Goal: Task Accomplishment & Management: Complete application form

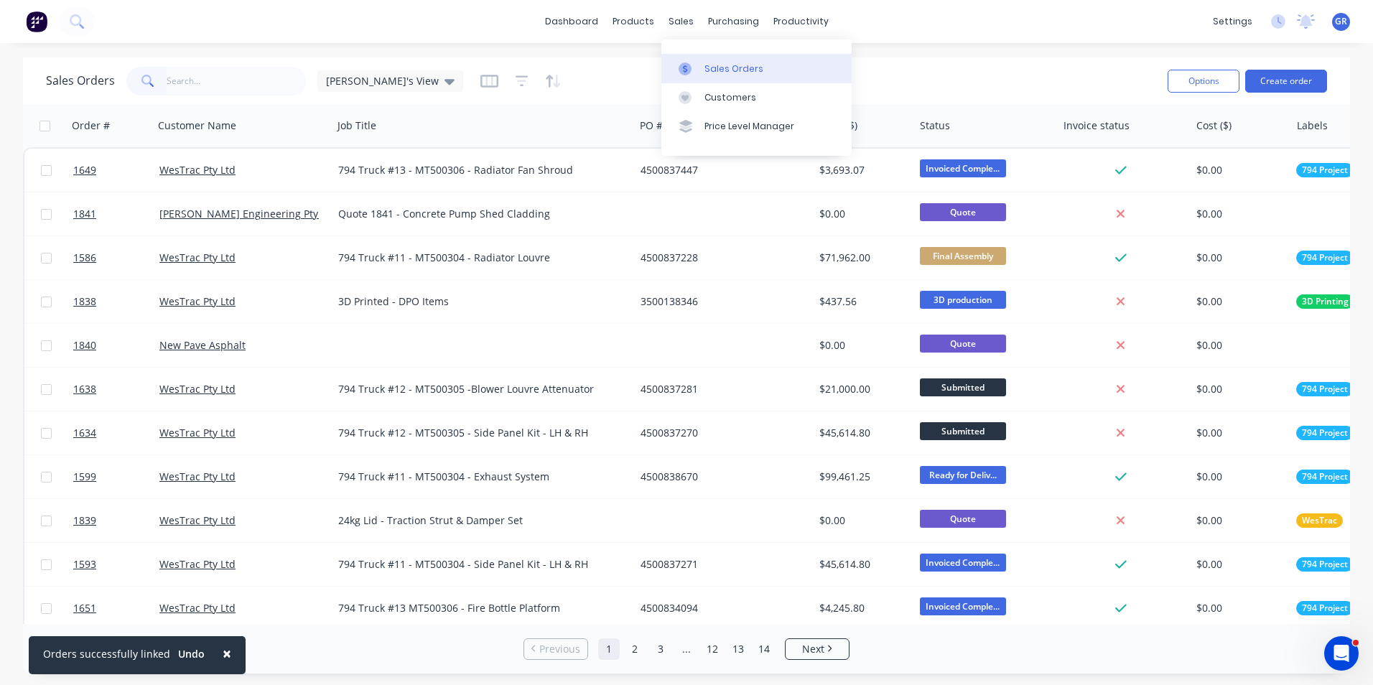
click at [730, 65] on div "Sales Orders" at bounding box center [734, 68] width 59 height 13
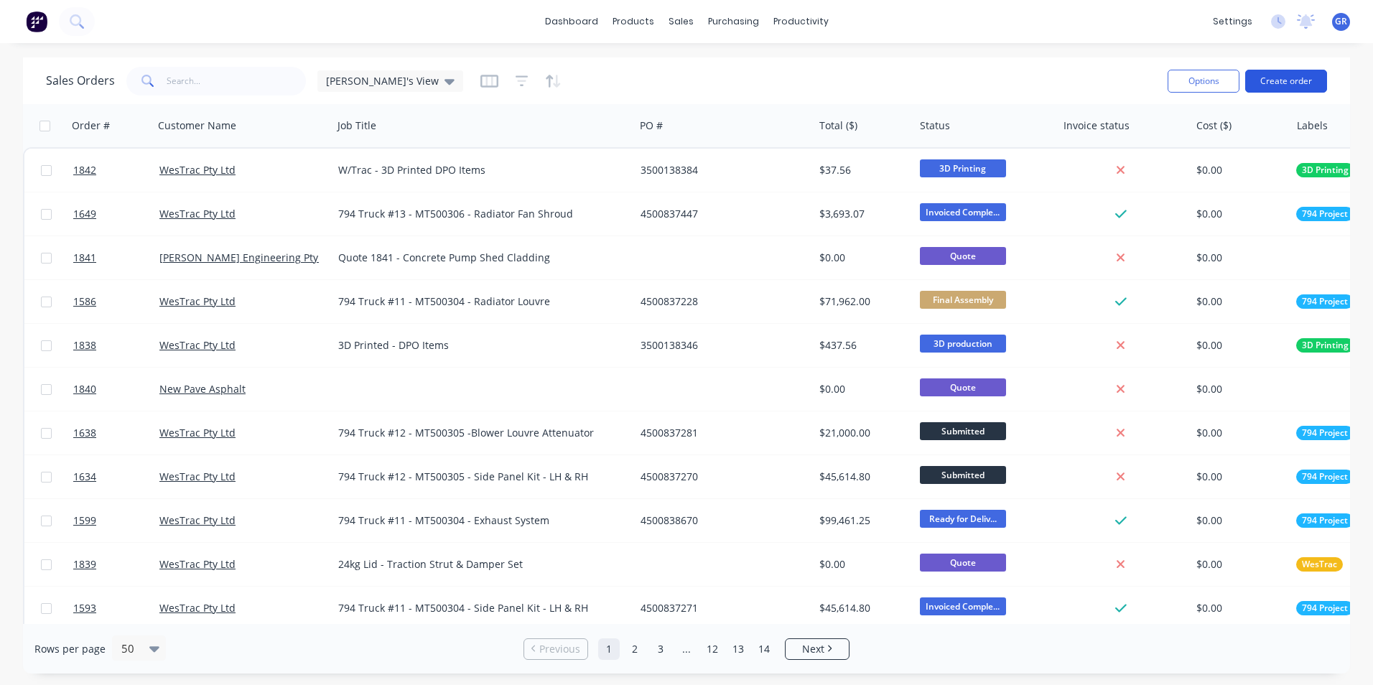
click at [1290, 80] on button "Create order" at bounding box center [1286, 81] width 82 height 23
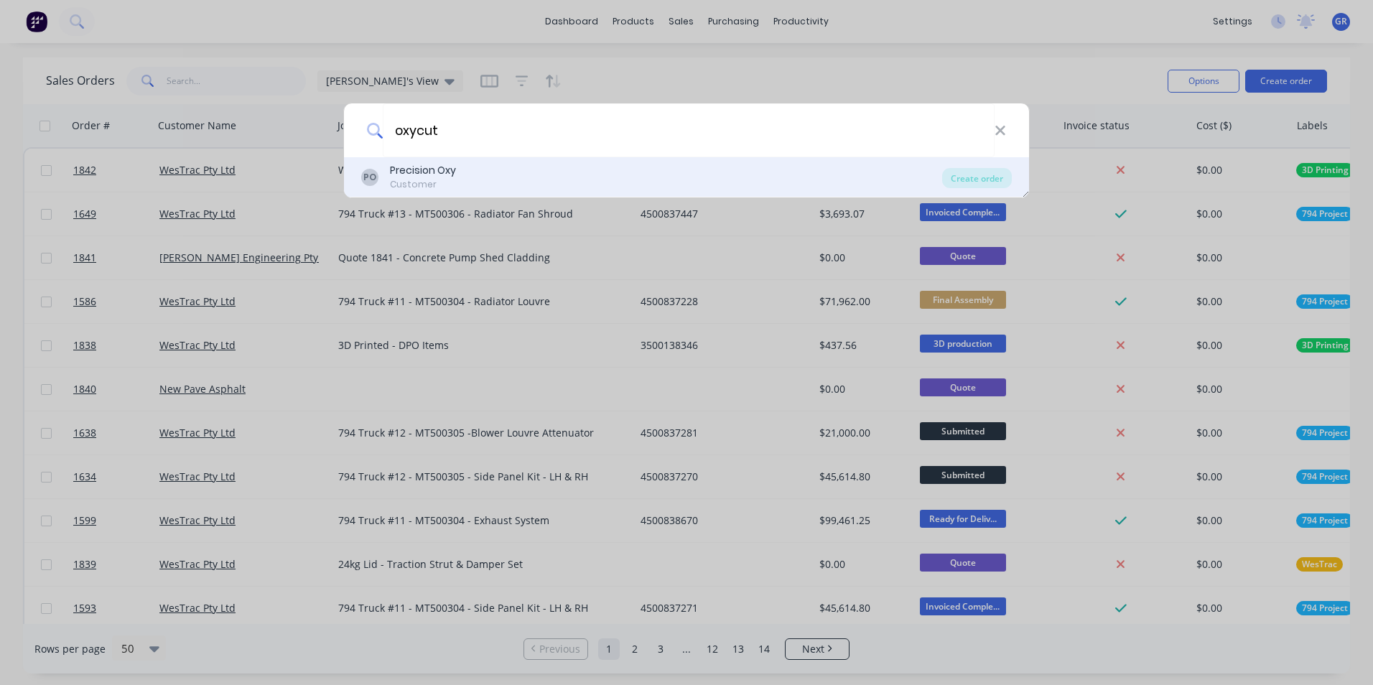
type input "oxycut"
click at [422, 177] on div "Precision Oxy" at bounding box center [423, 170] width 66 height 15
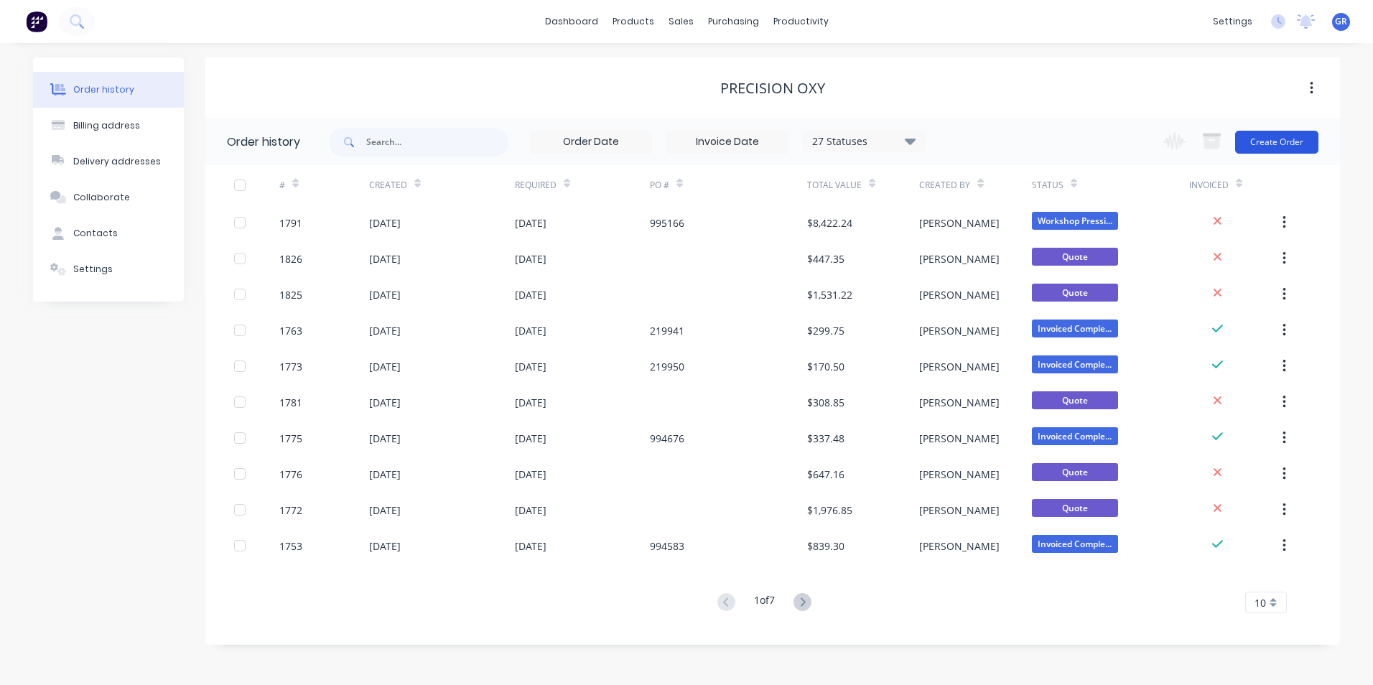
click at [1261, 138] on button "Create Order" at bounding box center [1276, 142] width 83 height 23
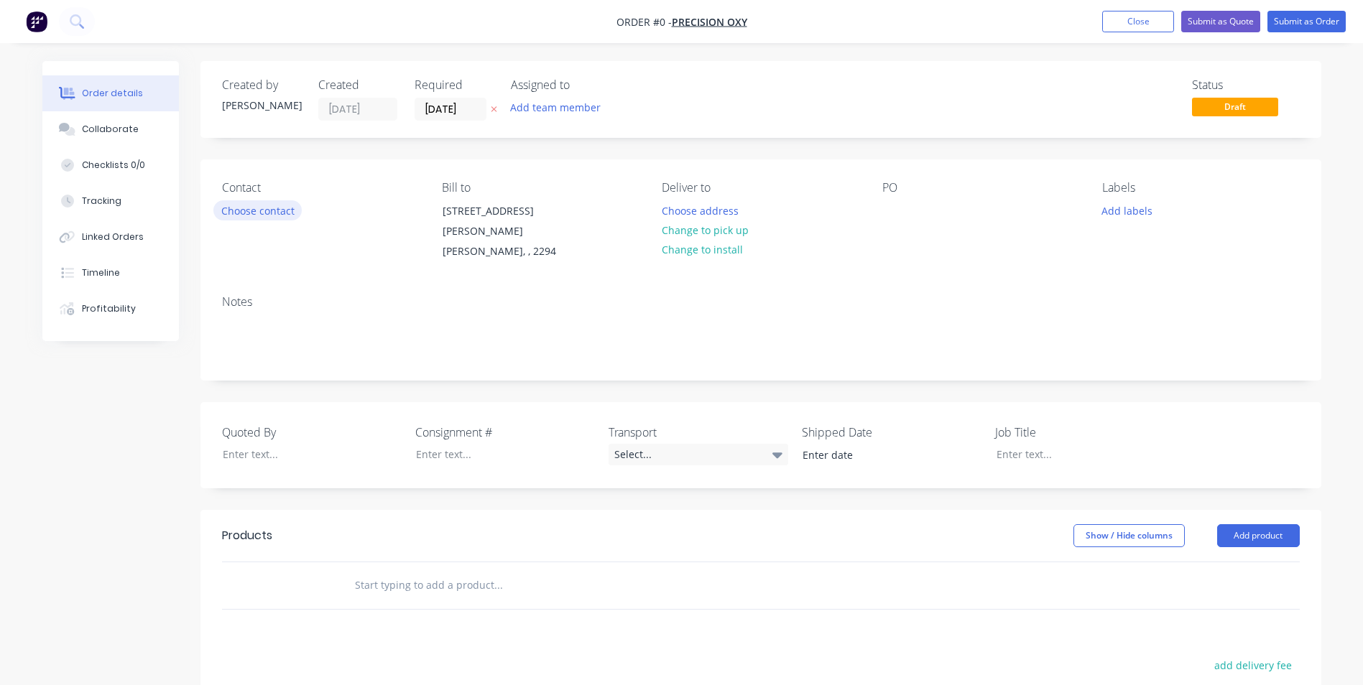
click at [274, 211] on button "Choose contact" at bounding box center [257, 209] width 88 height 19
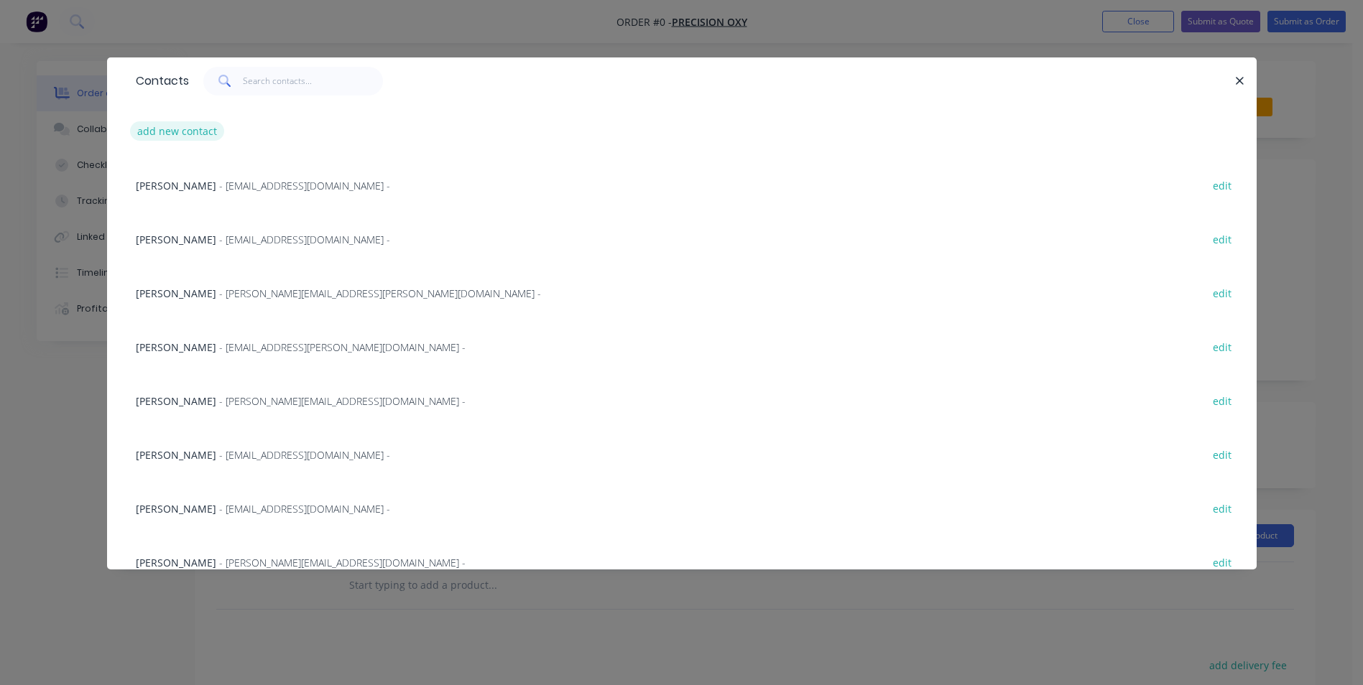
click at [194, 131] on button "add new contact" at bounding box center [177, 130] width 95 height 19
select select "AU"
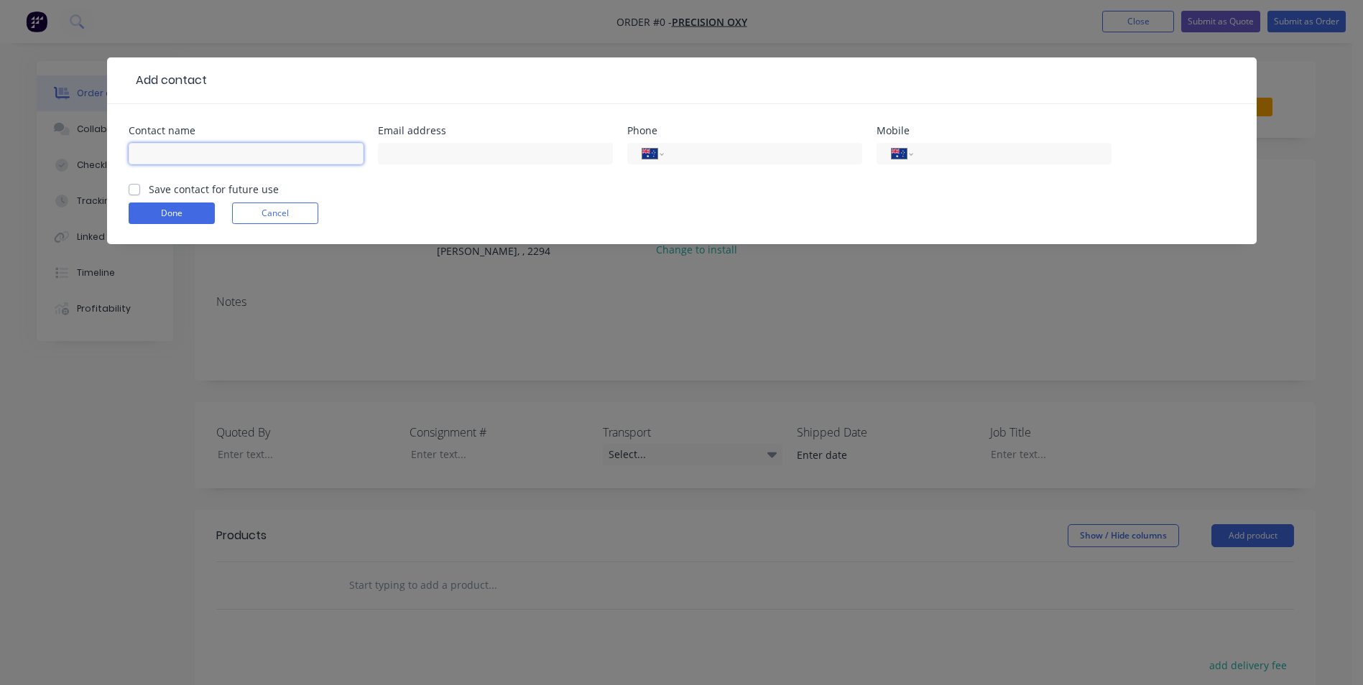
click at [171, 145] on input "text" at bounding box center [246, 154] width 235 height 22
paste input "[PERSON_NAME] <[PERSON_NAME][EMAIL_ADDRESS][DOMAIN_NAME]>"
drag, startPoint x: 317, startPoint y: 156, endPoint x: 210, endPoint y: 153, distance: 106.3
click at [210, 153] on input "[PERSON_NAME] <[PERSON_NAME][EMAIL_ADDRESS][DOMAIN_NAME]>" at bounding box center [246, 154] width 235 height 22
click at [241, 159] on input "[PERSON_NAME] <>" at bounding box center [246, 154] width 235 height 22
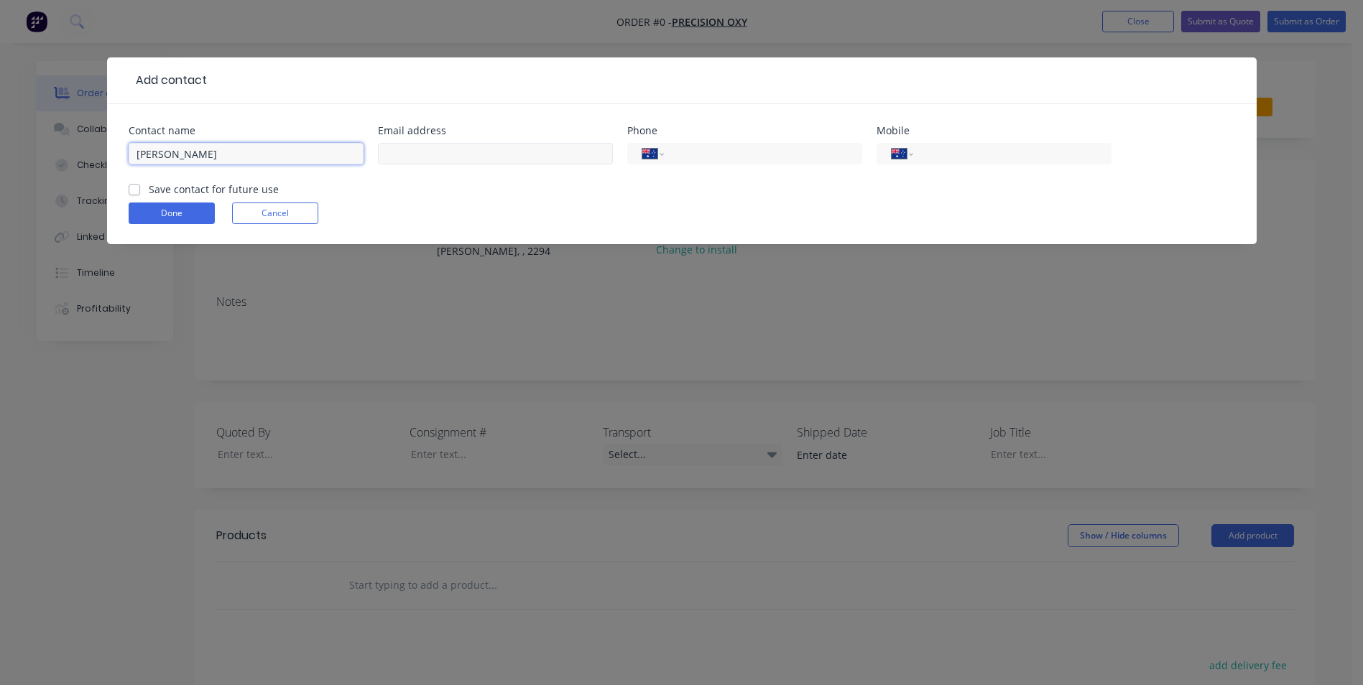
type input "[PERSON_NAME]"
click at [438, 151] on input "text" at bounding box center [495, 154] width 235 height 22
paste input "[PERSON_NAME][EMAIL_ADDRESS][DOMAIN_NAME]"
type input "[PERSON_NAME][EMAIL_ADDRESS][DOMAIN_NAME]"
click at [149, 188] on label "Save contact for future use" at bounding box center [214, 189] width 130 height 15
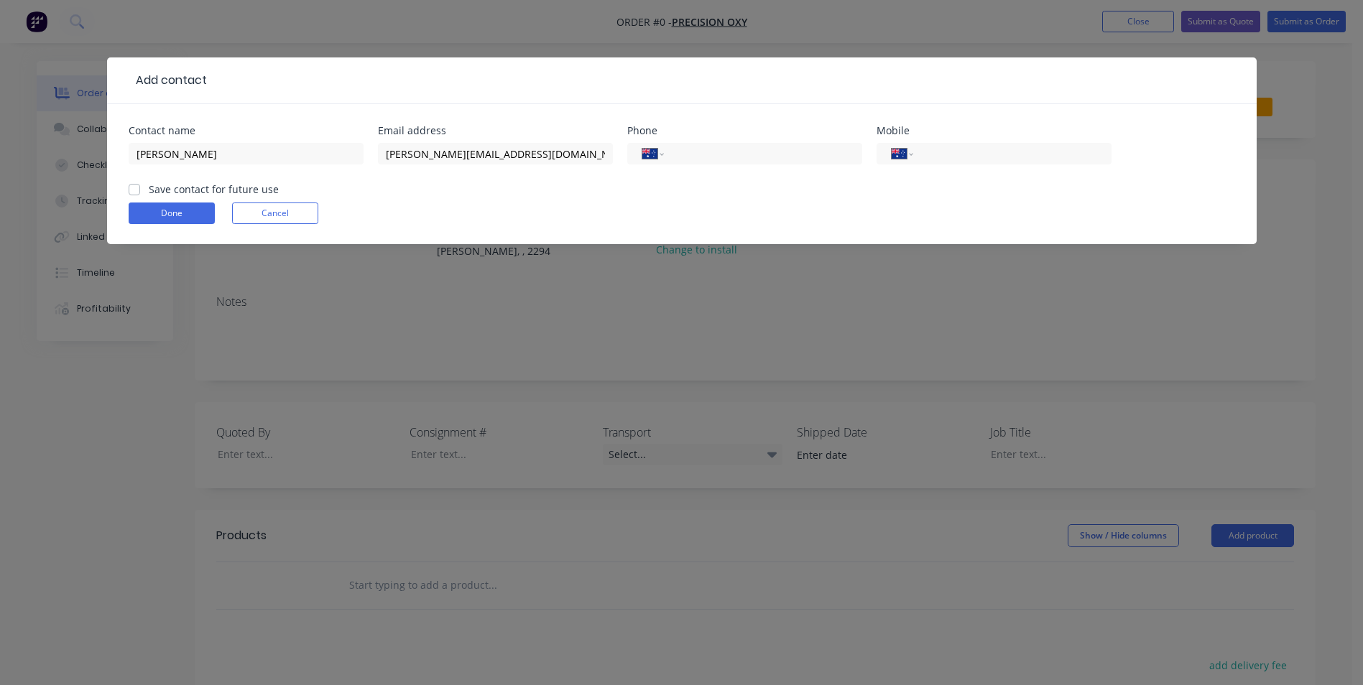
click at [136, 188] on input "Save contact for future use" at bounding box center [134, 189] width 11 height 14
checkbox input "true"
click at [161, 215] on button "Done" at bounding box center [172, 214] width 86 height 22
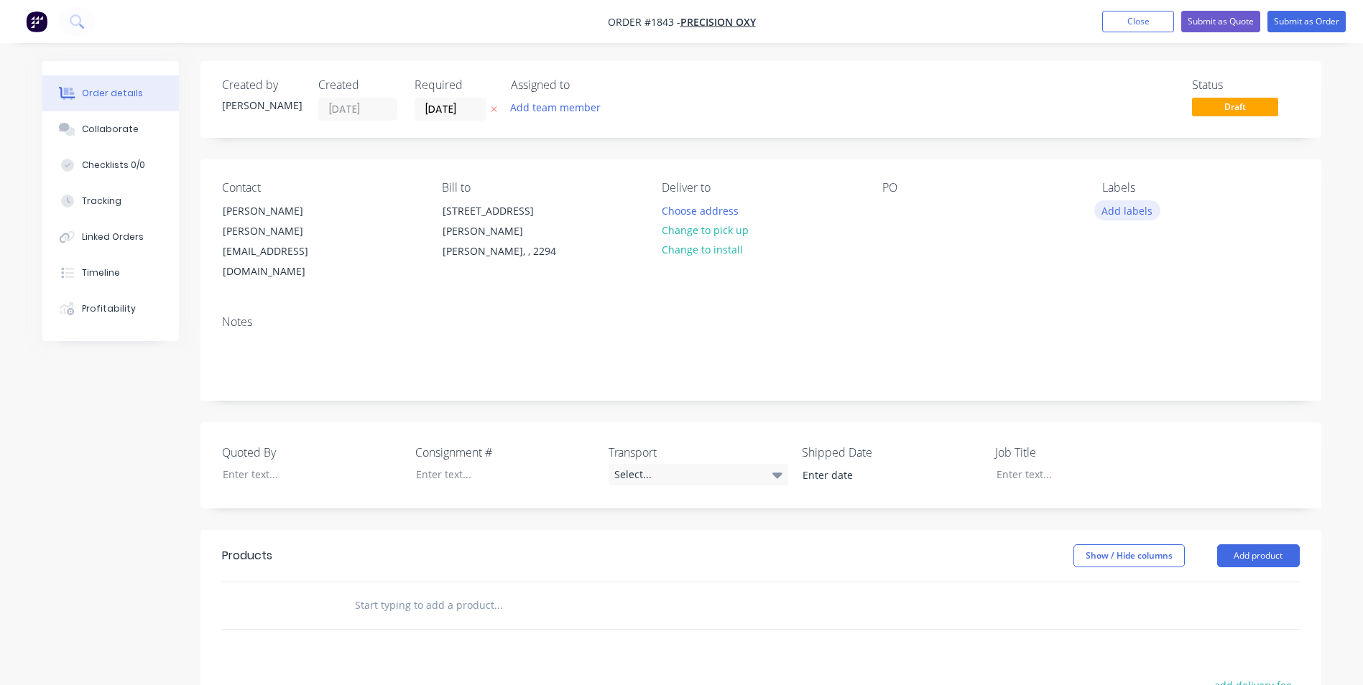
click at [1125, 208] on button "Add labels" at bounding box center [1127, 209] width 66 height 19
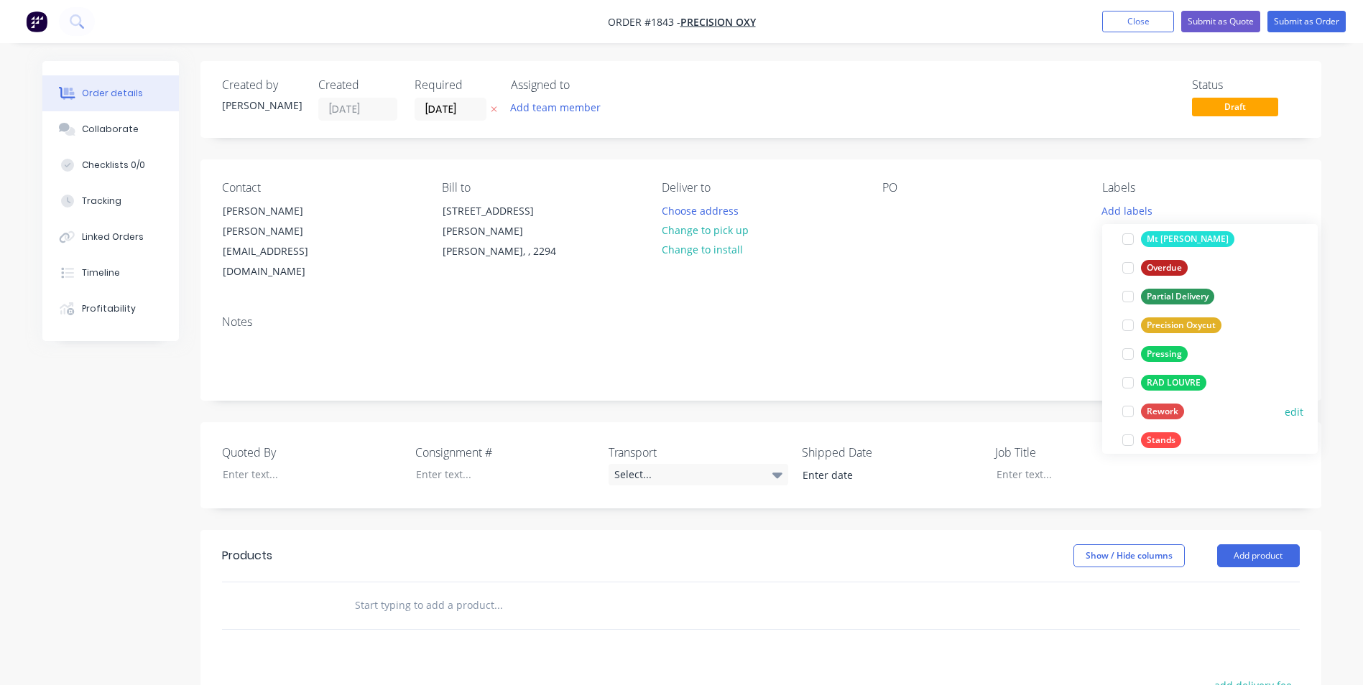
scroll to position [862, 0]
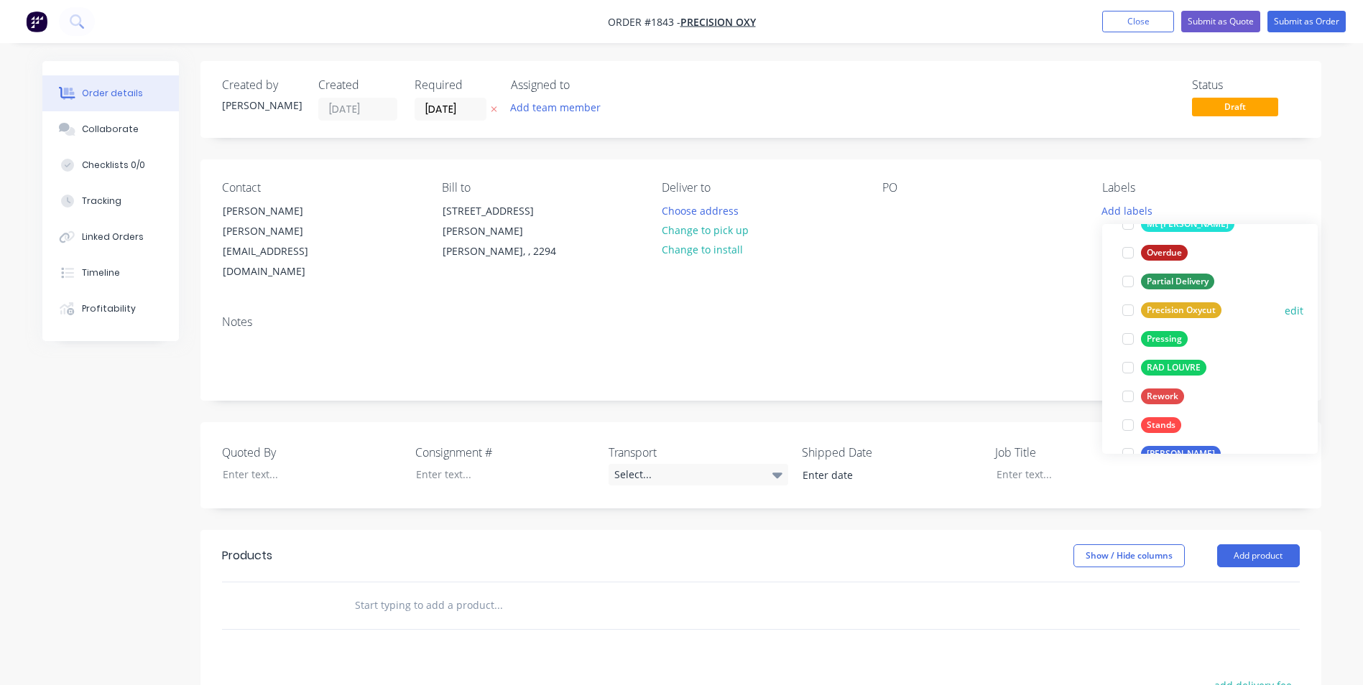
click at [1177, 307] on div "Precision Oxycut" at bounding box center [1181, 310] width 80 height 16
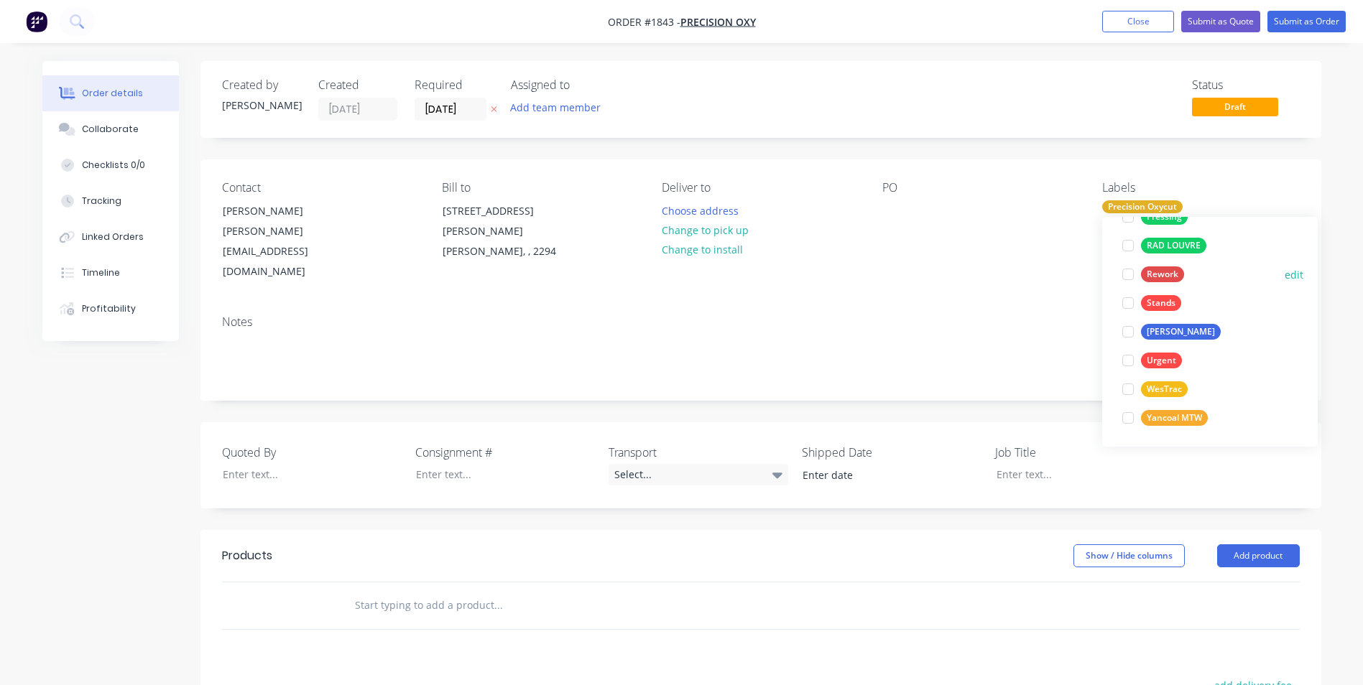
scroll to position [905, 0]
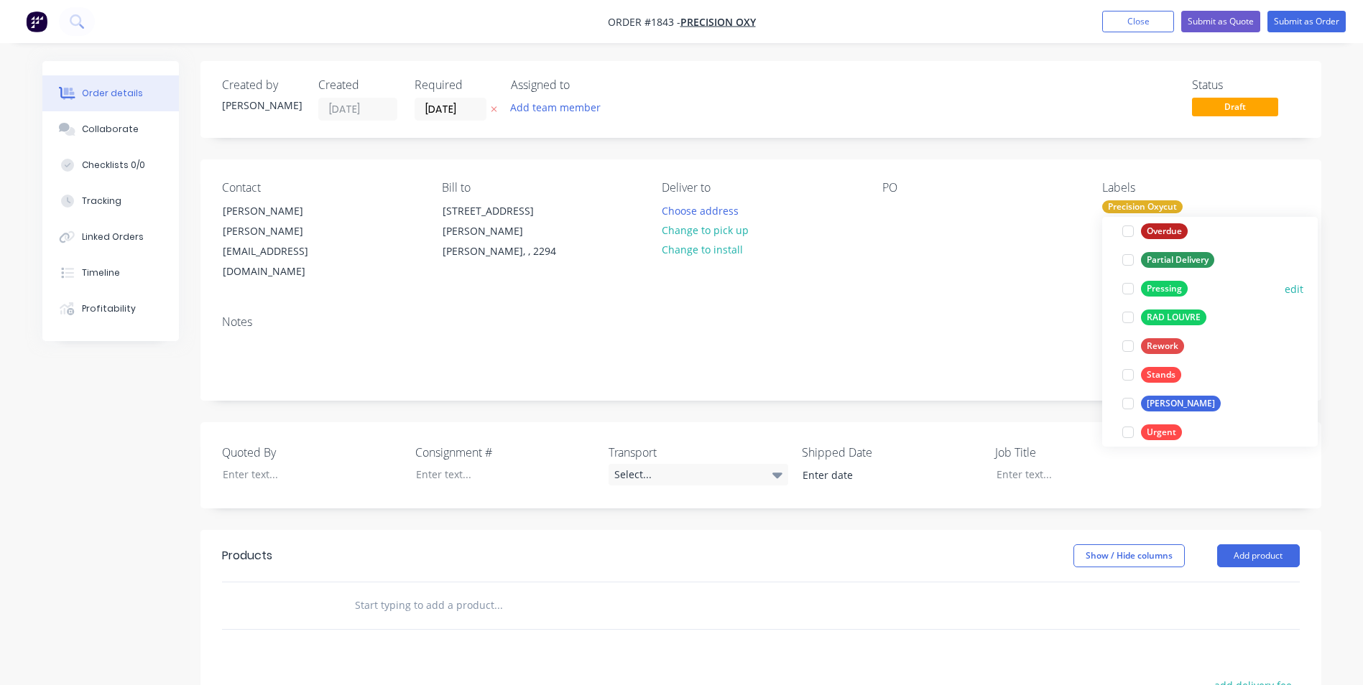
click at [1169, 289] on div "Pressing" at bounding box center [1164, 289] width 47 height 16
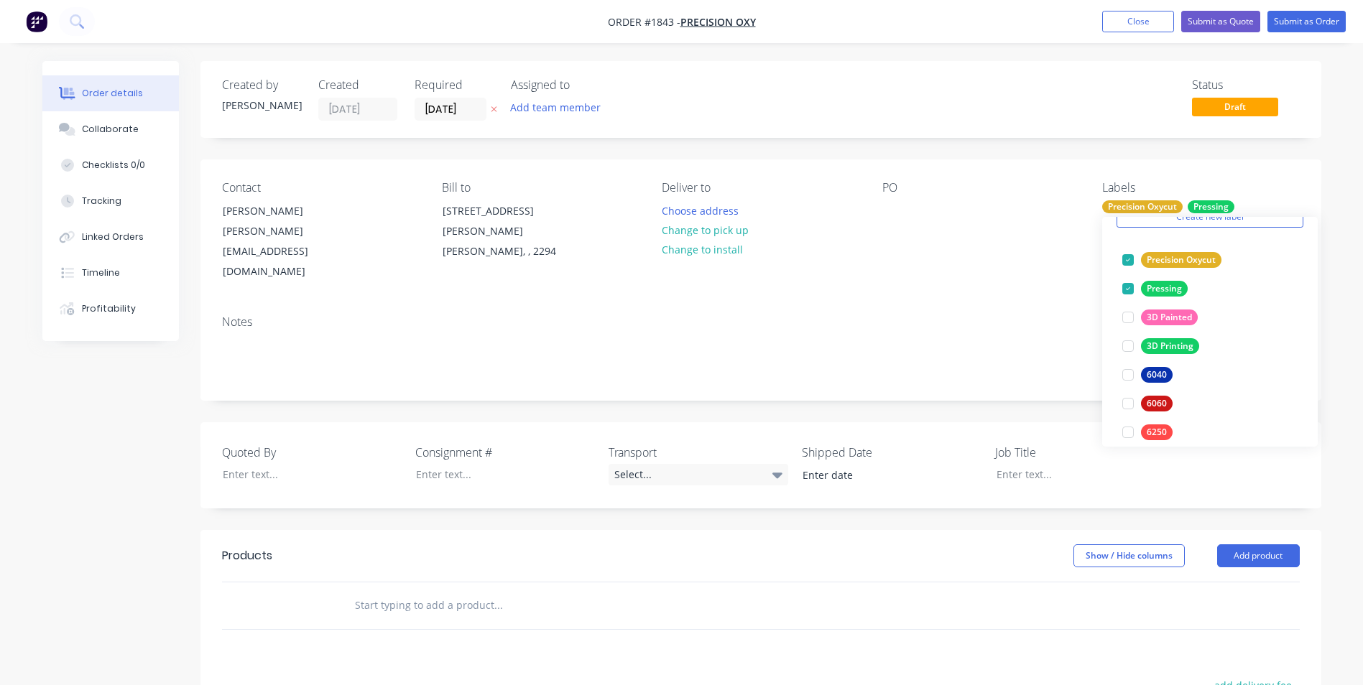
click at [1000, 315] on div "Notes" at bounding box center [760, 322] width 1077 height 14
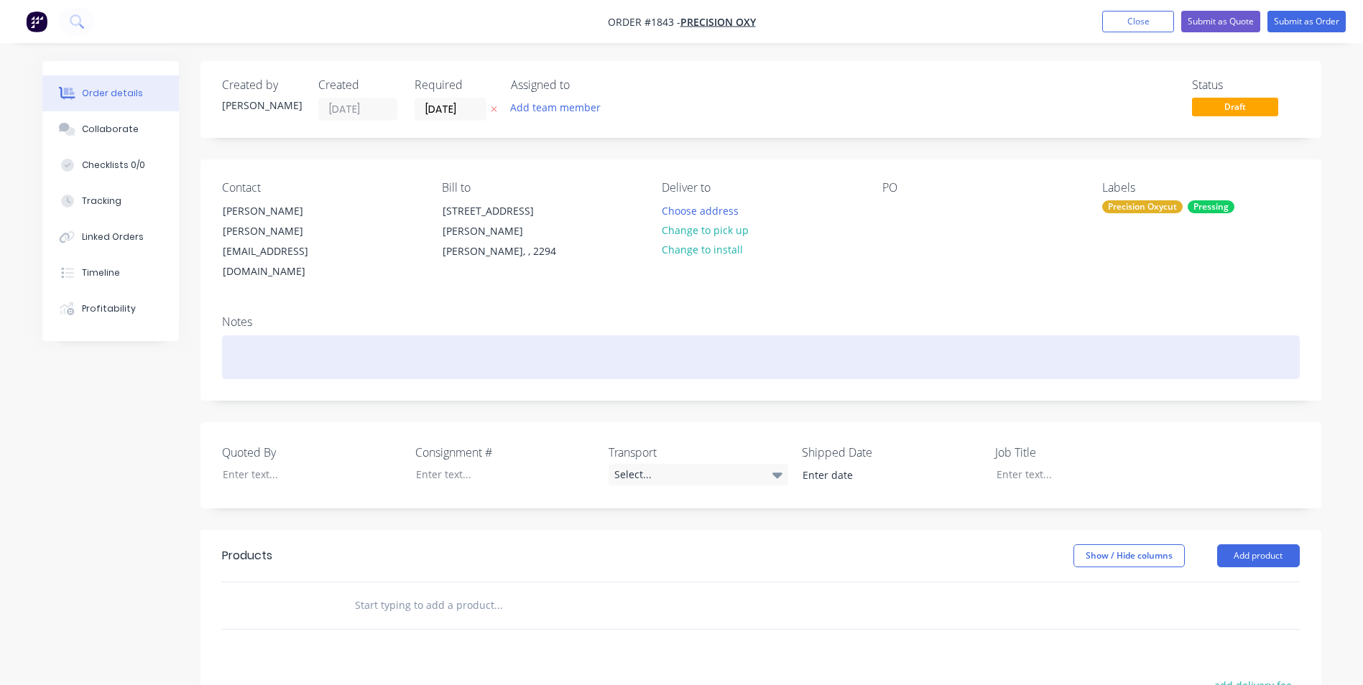
click at [257, 335] on div at bounding box center [760, 357] width 1077 height 44
click at [238, 335] on div at bounding box center [760, 357] width 1077 height 44
drag, startPoint x: 336, startPoint y: 322, endPoint x: 205, endPoint y: 320, distance: 130.7
click at [205, 320] on div "Notes Angle Plate - Pressing" at bounding box center [760, 352] width 1121 height 96
copy div "Angle Plate - Pressing"
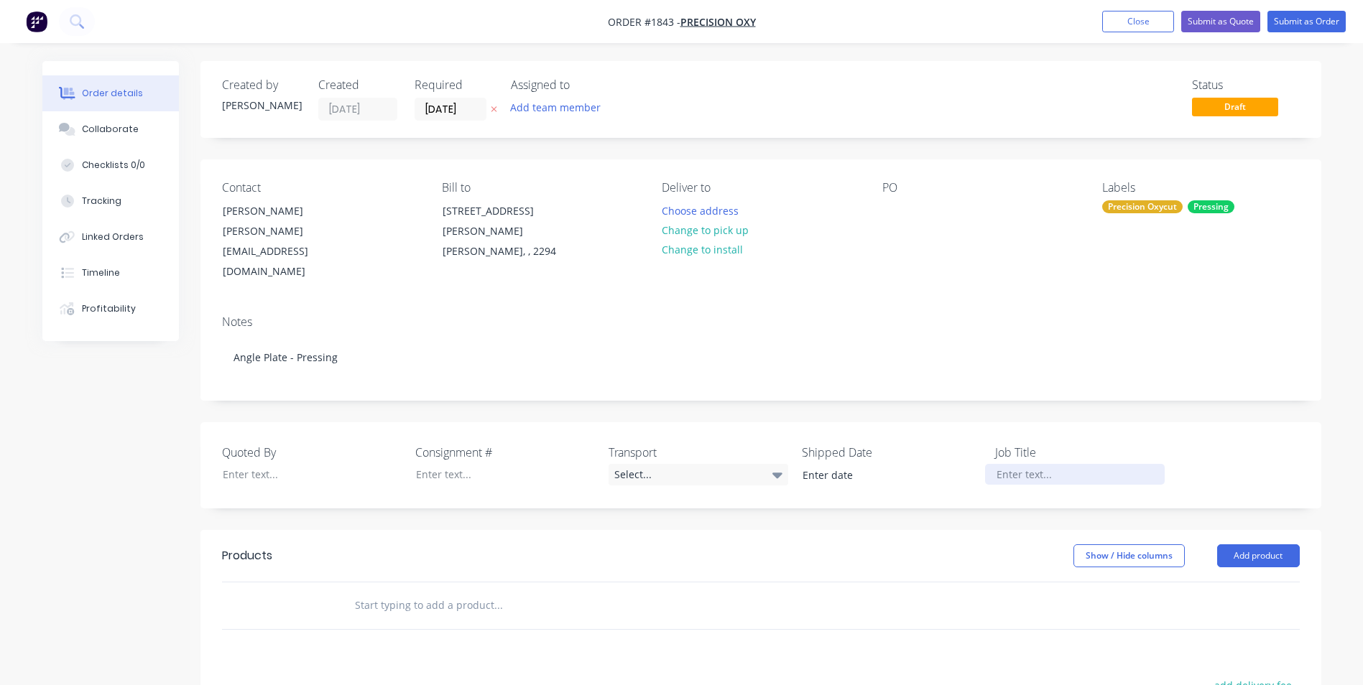
click at [1036, 464] on div at bounding box center [1075, 474] width 180 height 21
paste div
click at [371, 591] on input "text" at bounding box center [497, 605] width 287 height 29
paste input "Angle Plate - Pressing"
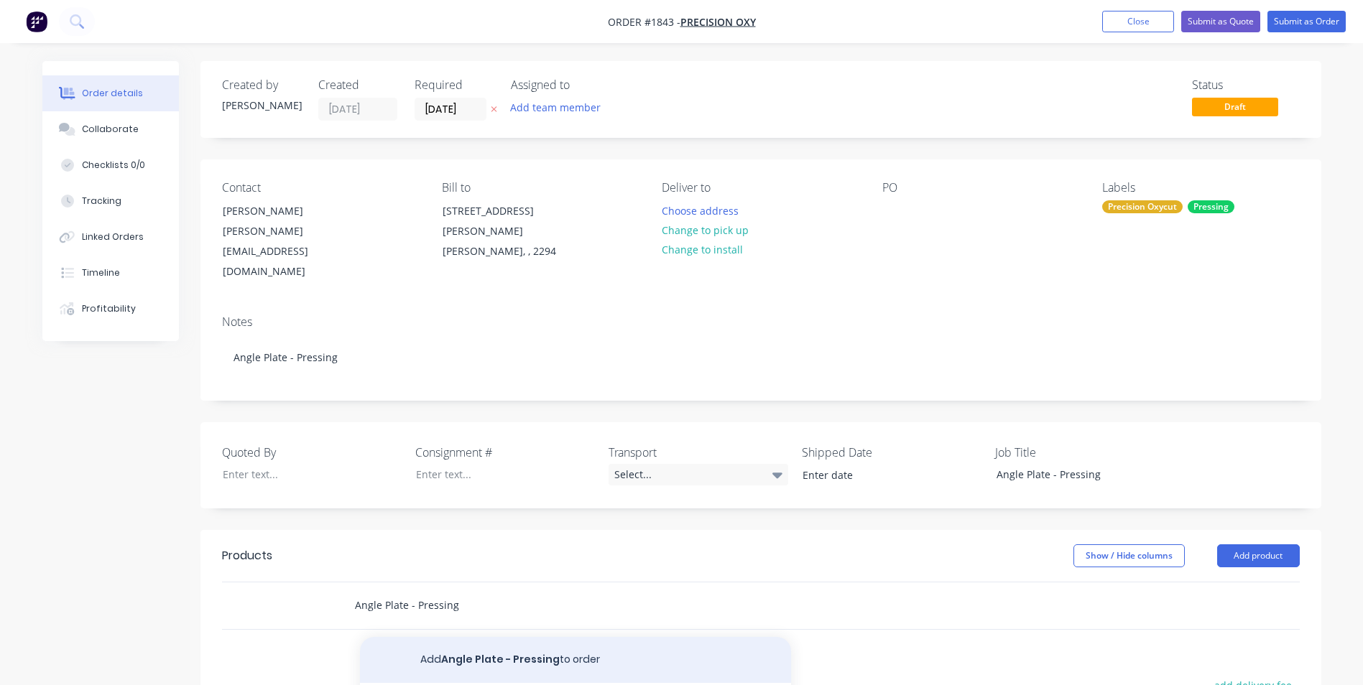
type input "Angle Plate - Pressing"
click at [514, 637] on button "Add Angle Plate - Pressing to order" at bounding box center [575, 660] width 431 height 46
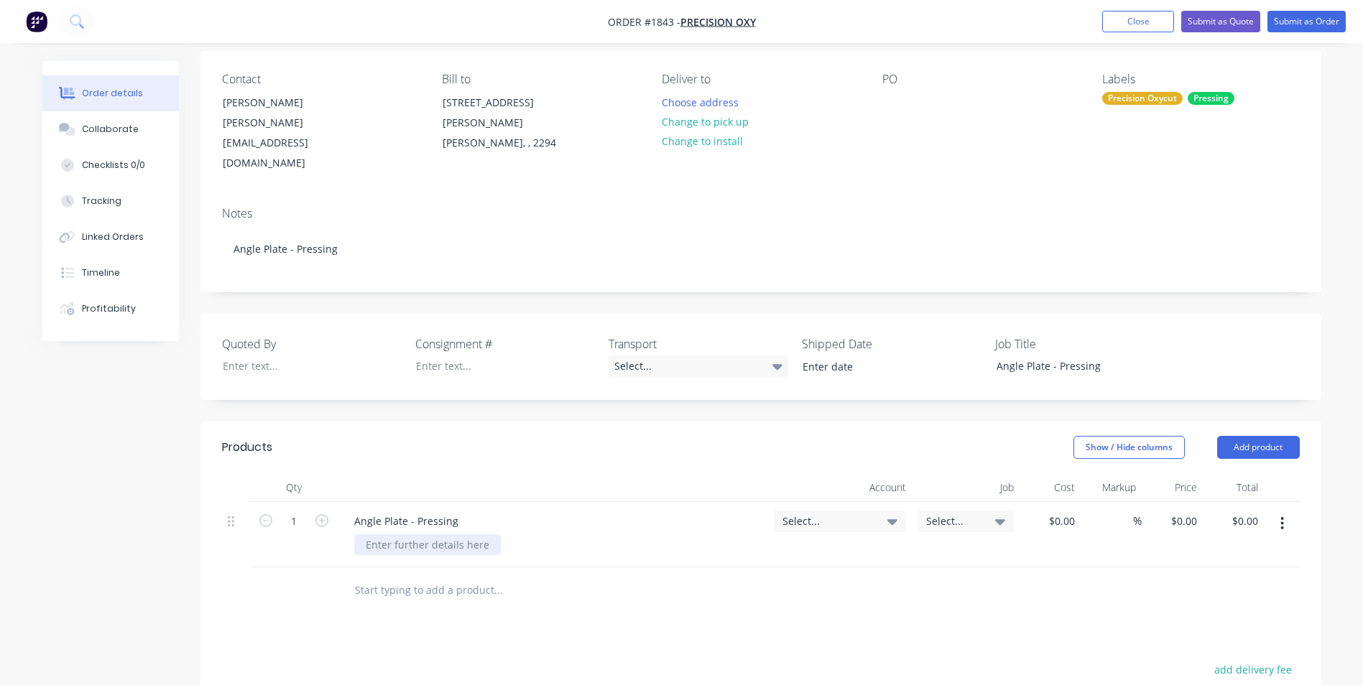
scroll to position [144, 0]
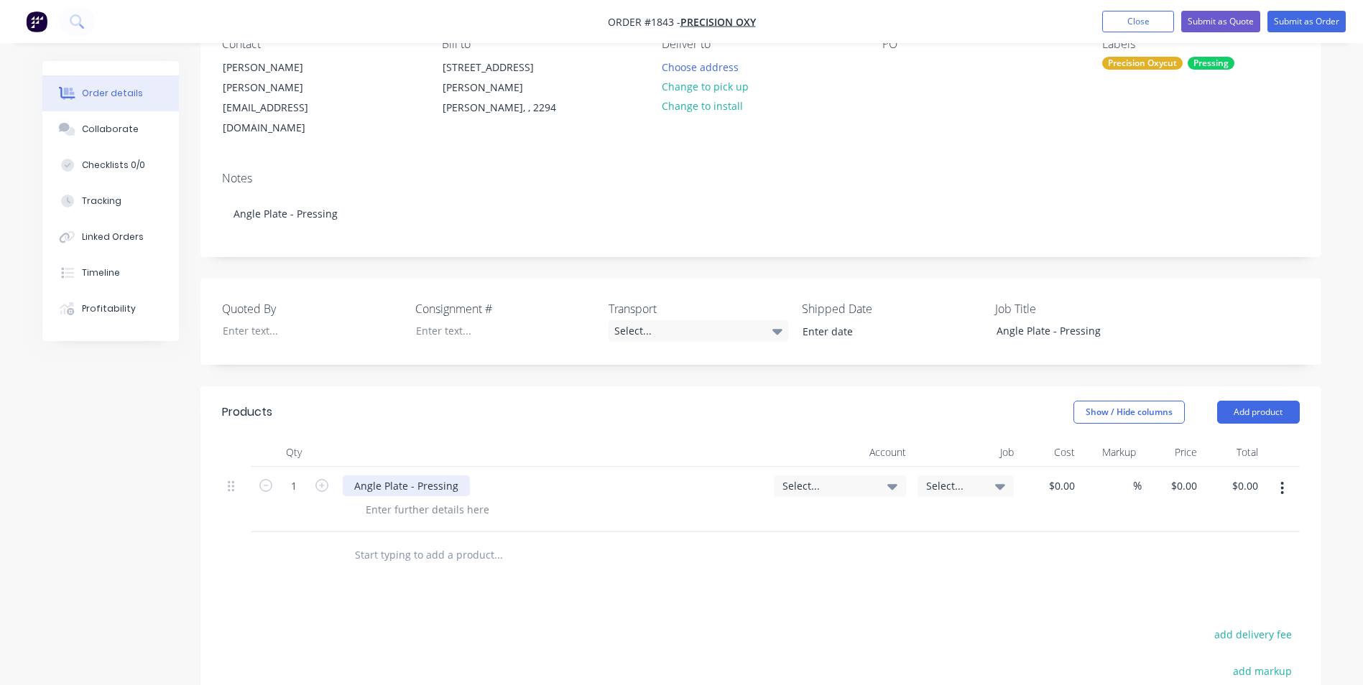
click at [456, 475] on div "Angle Plate - Pressing" at bounding box center [406, 485] width 127 height 21
click at [295, 475] on input "1" at bounding box center [293, 486] width 37 height 22
type input "300"
click at [405, 499] on div at bounding box center [427, 509] width 147 height 21
click at [1180, 475] on div "0 $0.00" at bounding box center [1183, 485] width 39 height 21
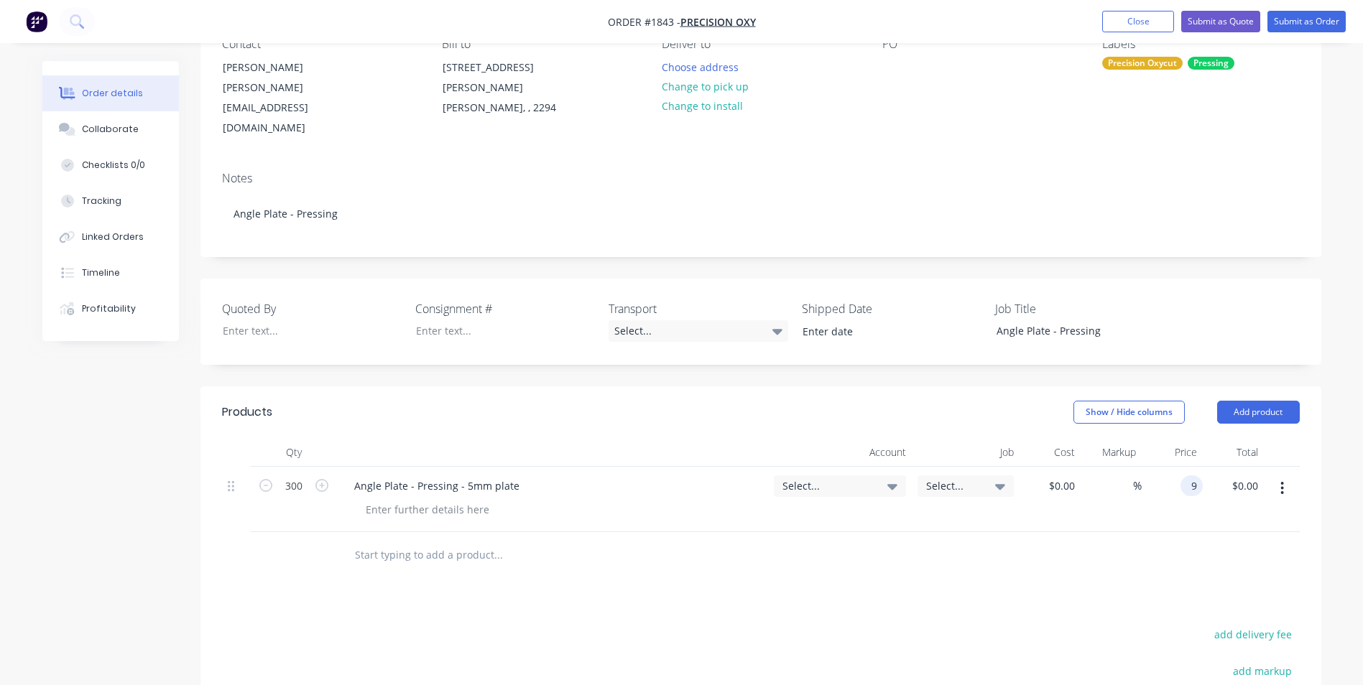
type input "$9.00"
type input "$2,700.00"
click at [1177, 532] on div at bounding box center [760, 555] width 1077 height 47
click at [1179, 475] on div "9 $9.00" at bounding box center [1179, 485] width 39 height 21
type input "$6.80"
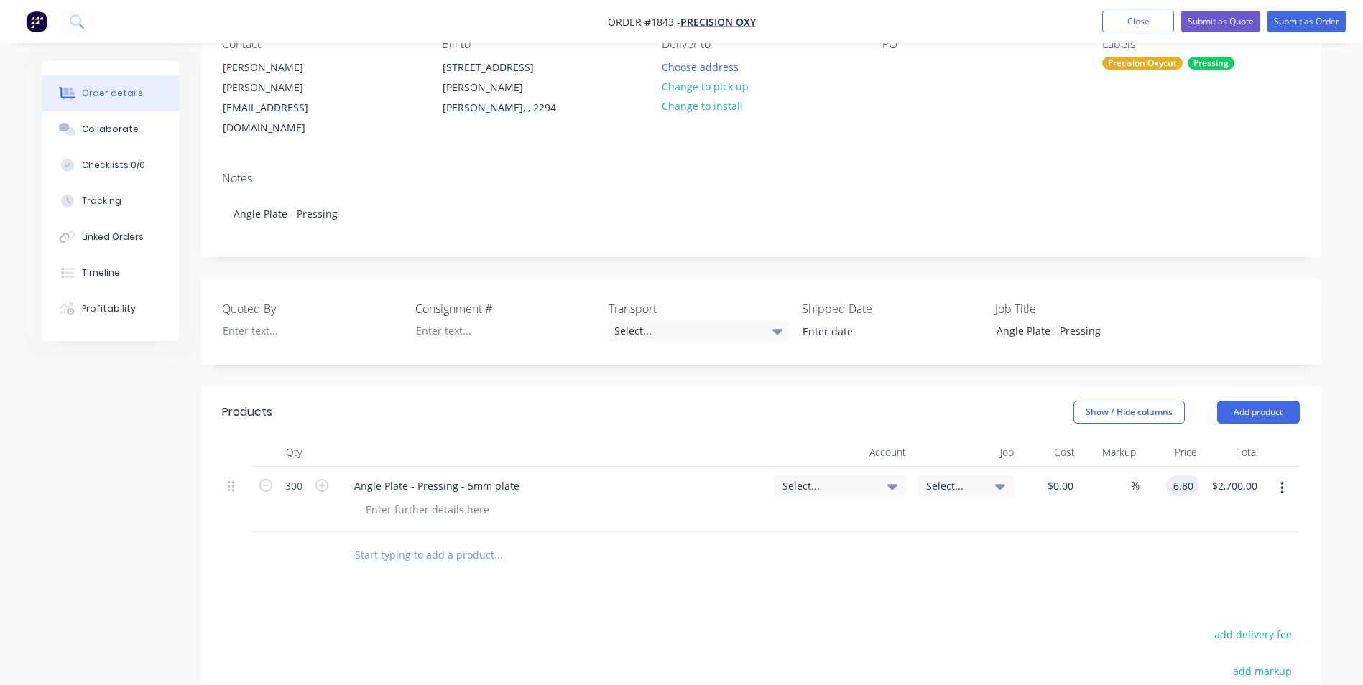
type input "$2,040.00"
click at [1161, 532] on div at bounding box center [760, 555] width 1077 height 47
click at [797, 478] on span "Select..." at bounding box center [827, 485] width 91 height 15
click at [772, 515] on input at bounding box center [816, 529] width 147 height 29
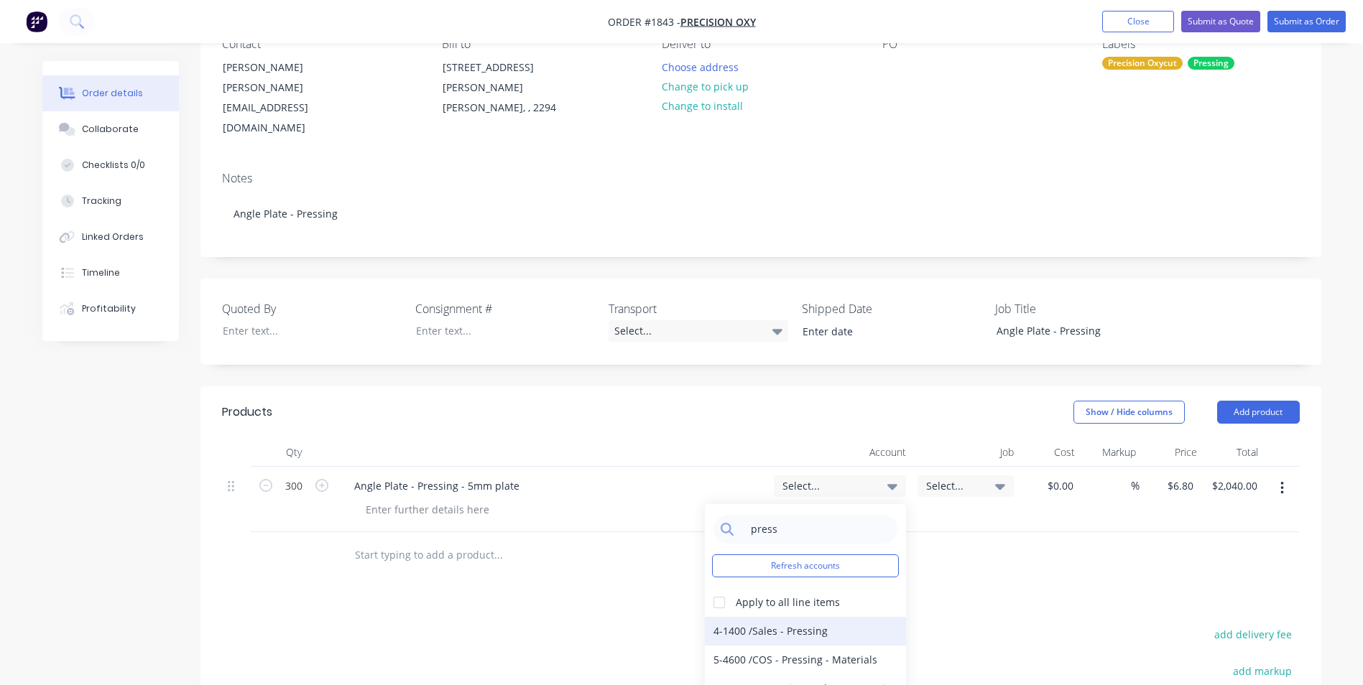
type input "press"
click at [777, 617] on div "4-1400 / Sales - Pressing" at bounding box center [805, 631] width 201 height 29
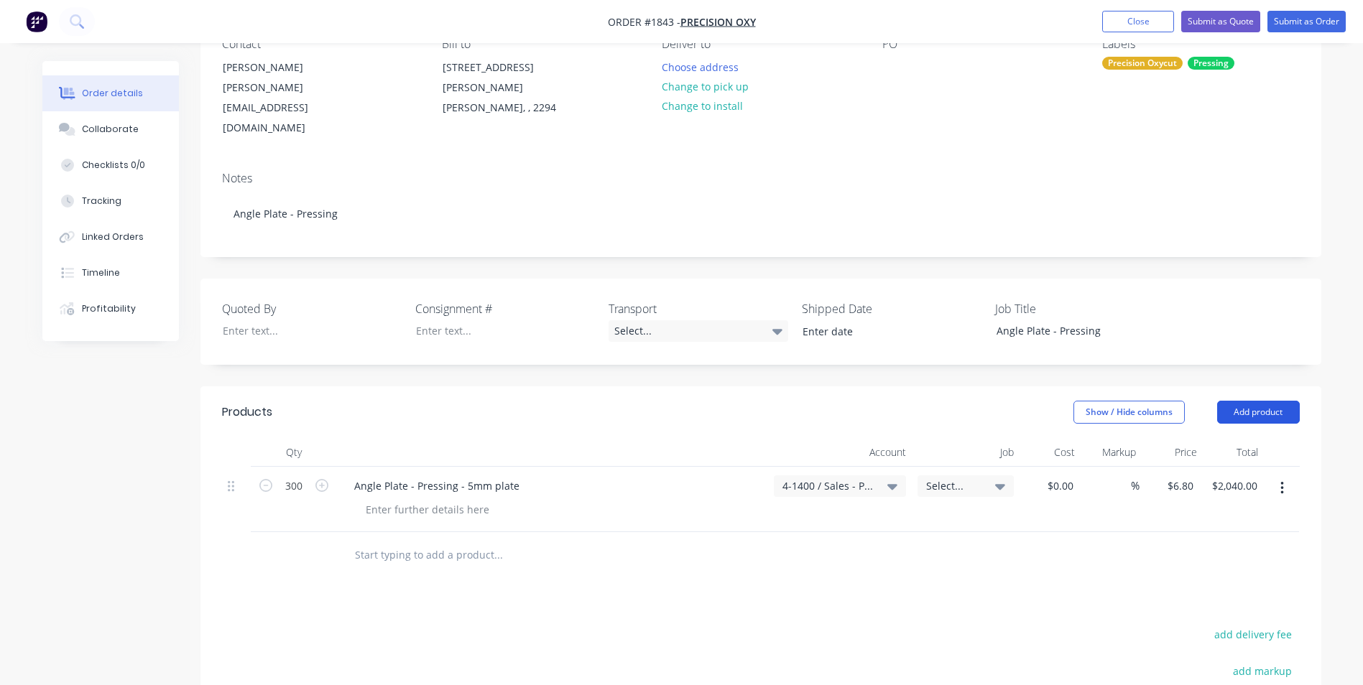
click at [1266, 401] on button "Add product" at bounding box center [1258, 412] width 83 height 23
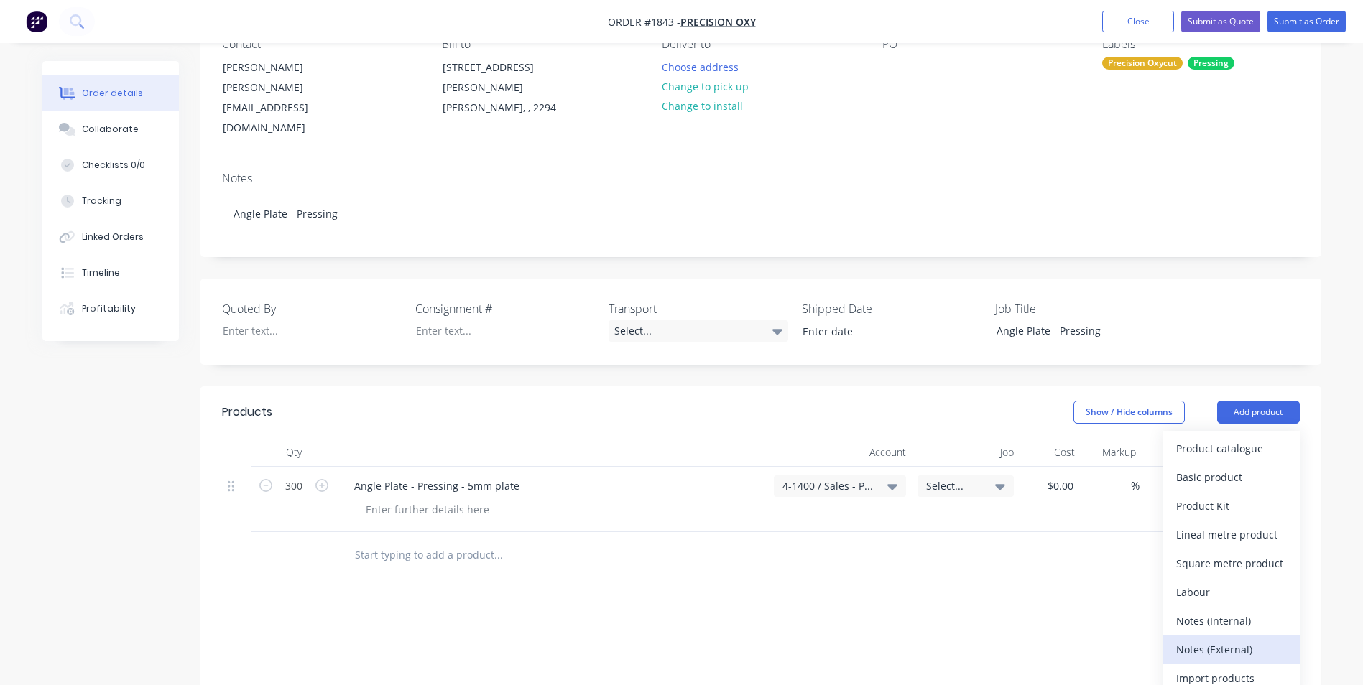
click at [1223, 639] on div "Notes (External)" at bounding box center [1231, 649] width 111 height 21
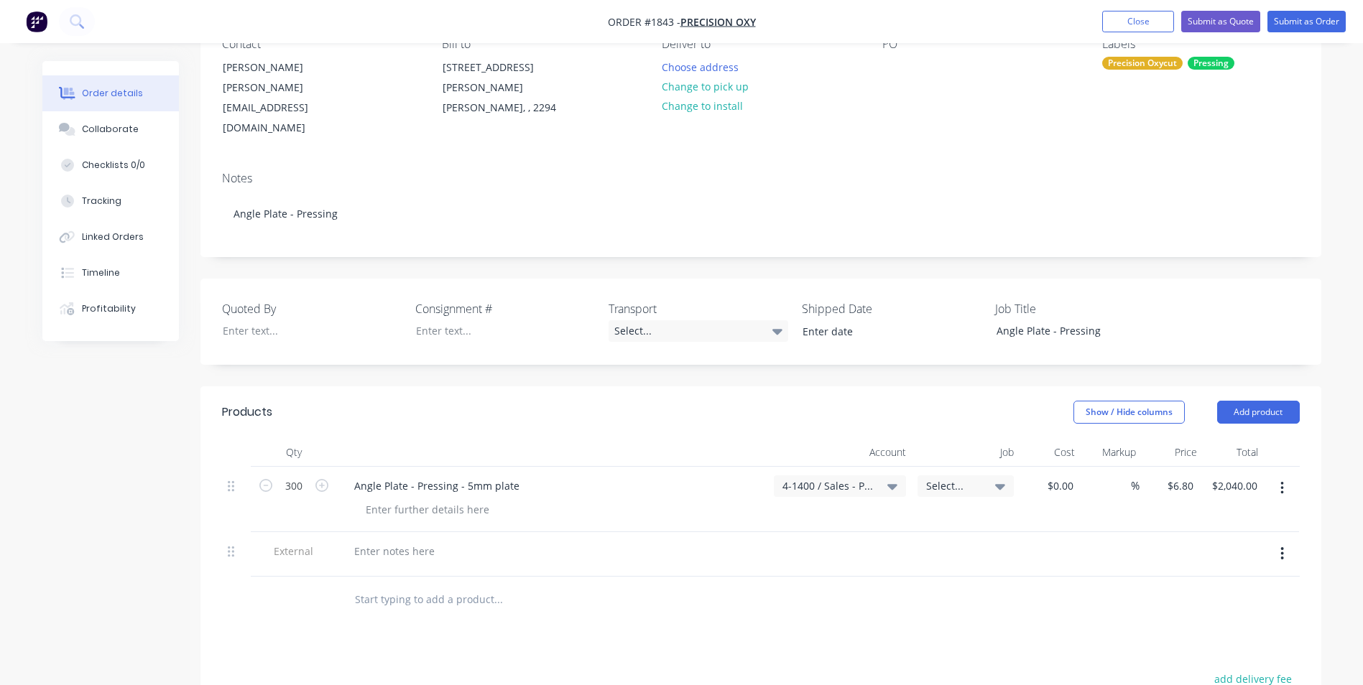
click at [379, 585] on input "text" at bounding box center [497, 599] width 287 height 29
click at [363, 541] on div at bounding box center [394, 551] width 103 height 21
click at [539, 541] on div "All Materials are free supply from client" at bounding box center [450, 551] width 215 height 21
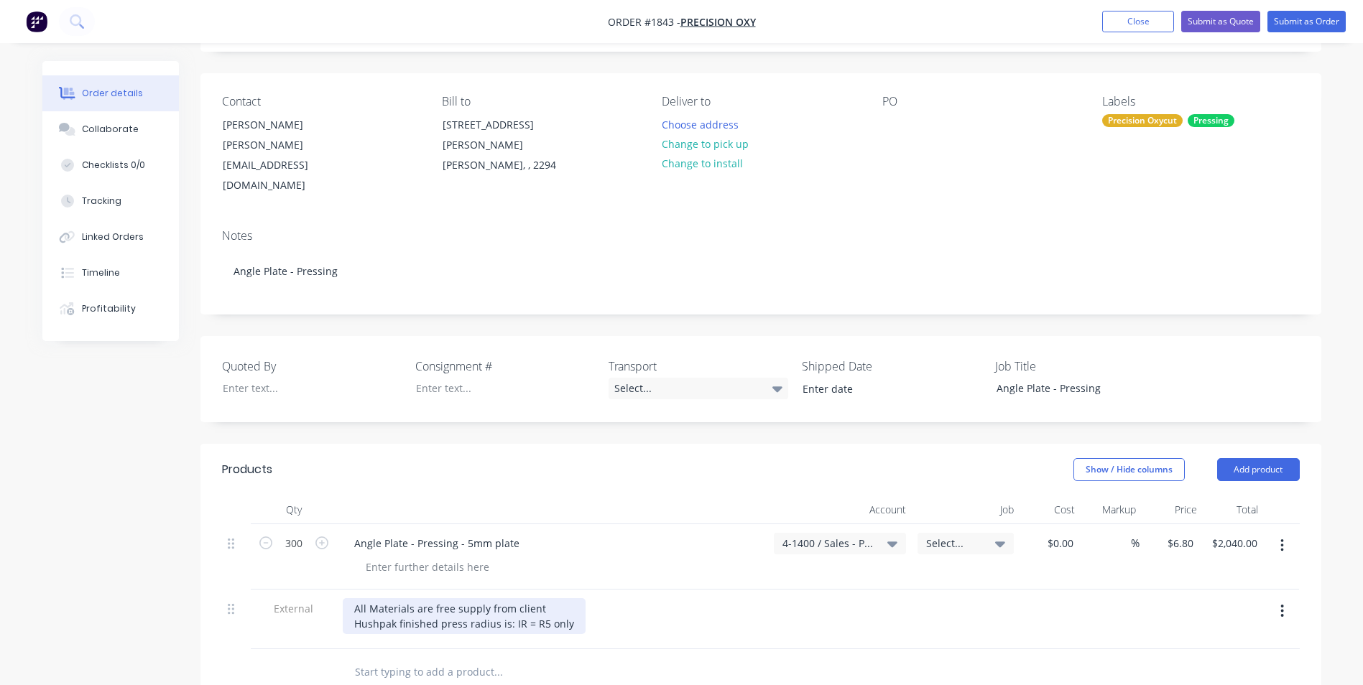
scroll to position [0, 0]
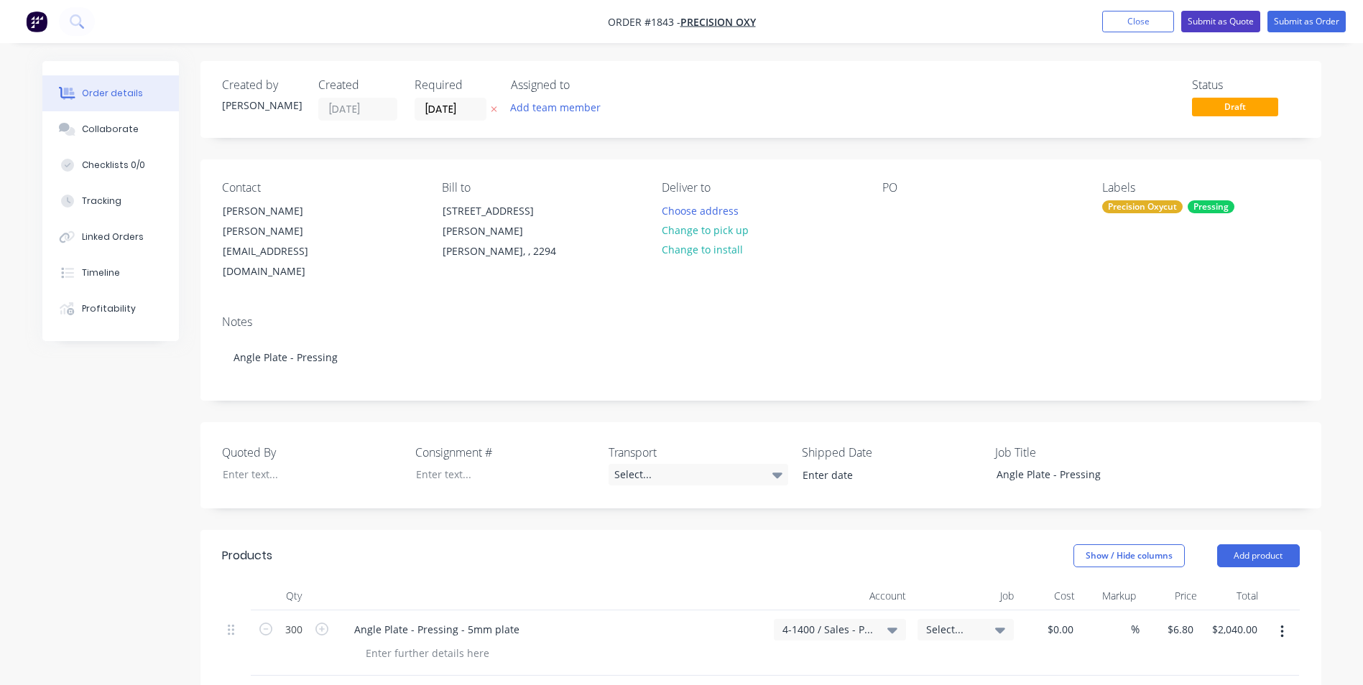
click at [1204, 19] on button "Submit as Quote" at bounding box center [1220, 22] width 79 height 22
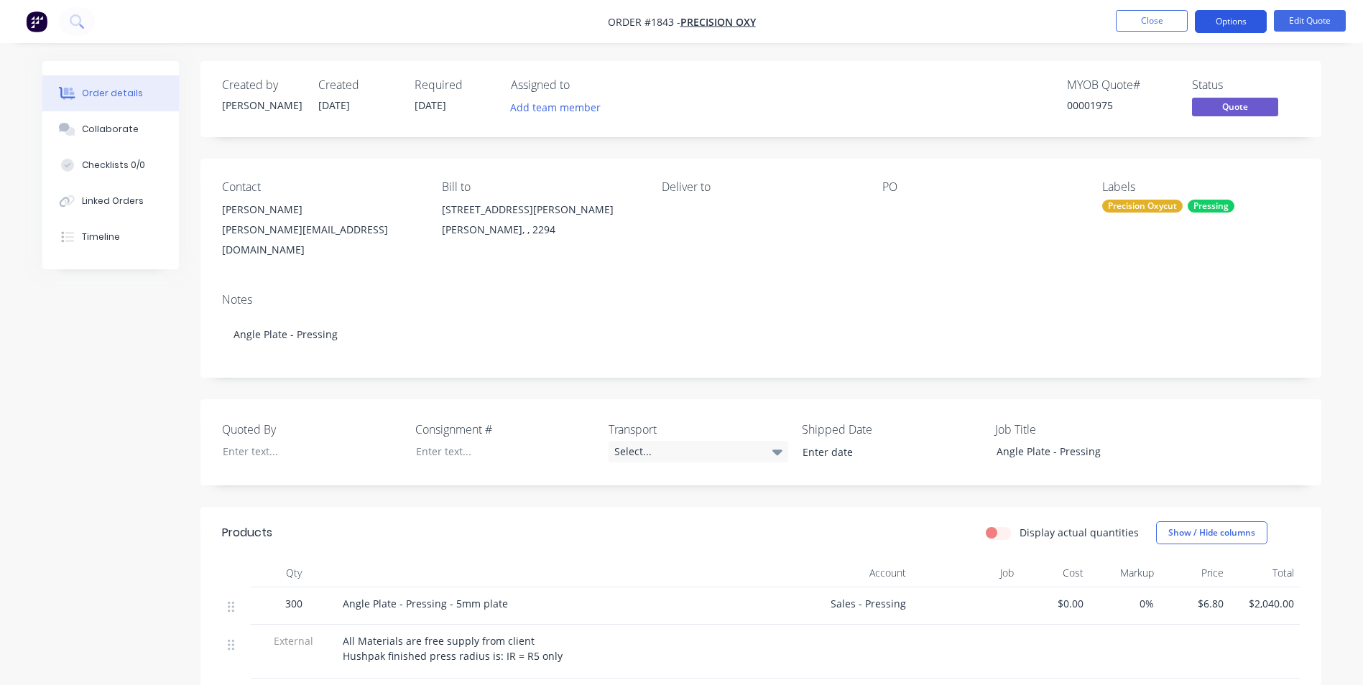
click at [1233, 16] on button "Options" at bounding box center [1230, 21] width 72 height 23
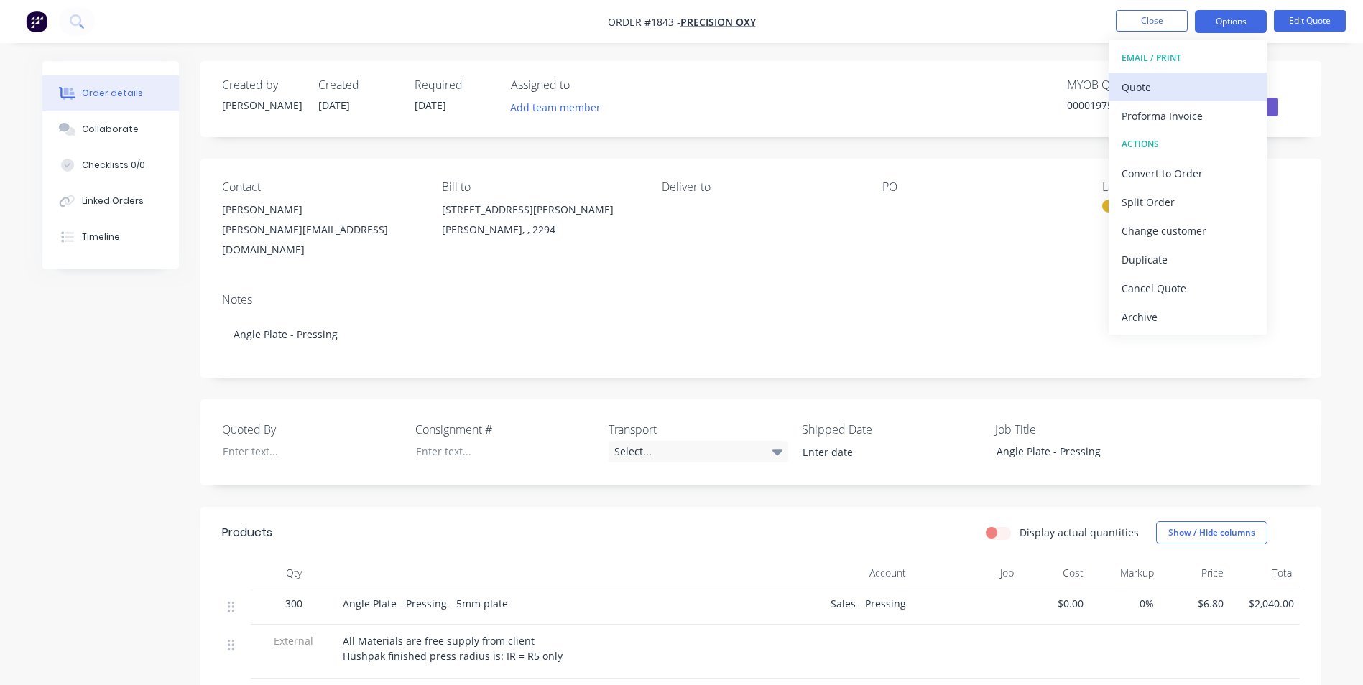
click at [1136, 85] on div "Quote" at bounding box center [1187, 87] width 132 height 21
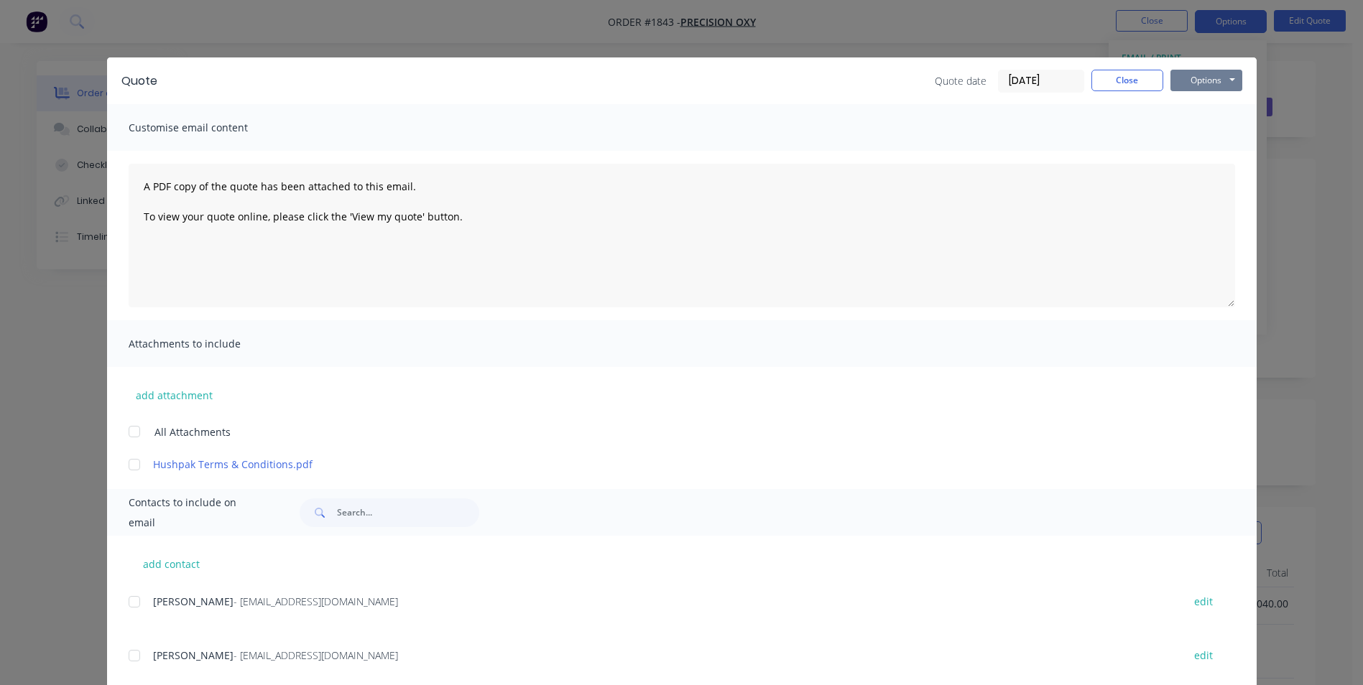
click at [1200, 82] on button "Options" at bounding box center [1206, 81] width 72 height 22
click at [1208, 129] on button "Print" at bounding box center [1216, 130] width 92 height 24
click at [1121, 83] on button "Close" at bounding box center [1127, 81] width 72 height 22
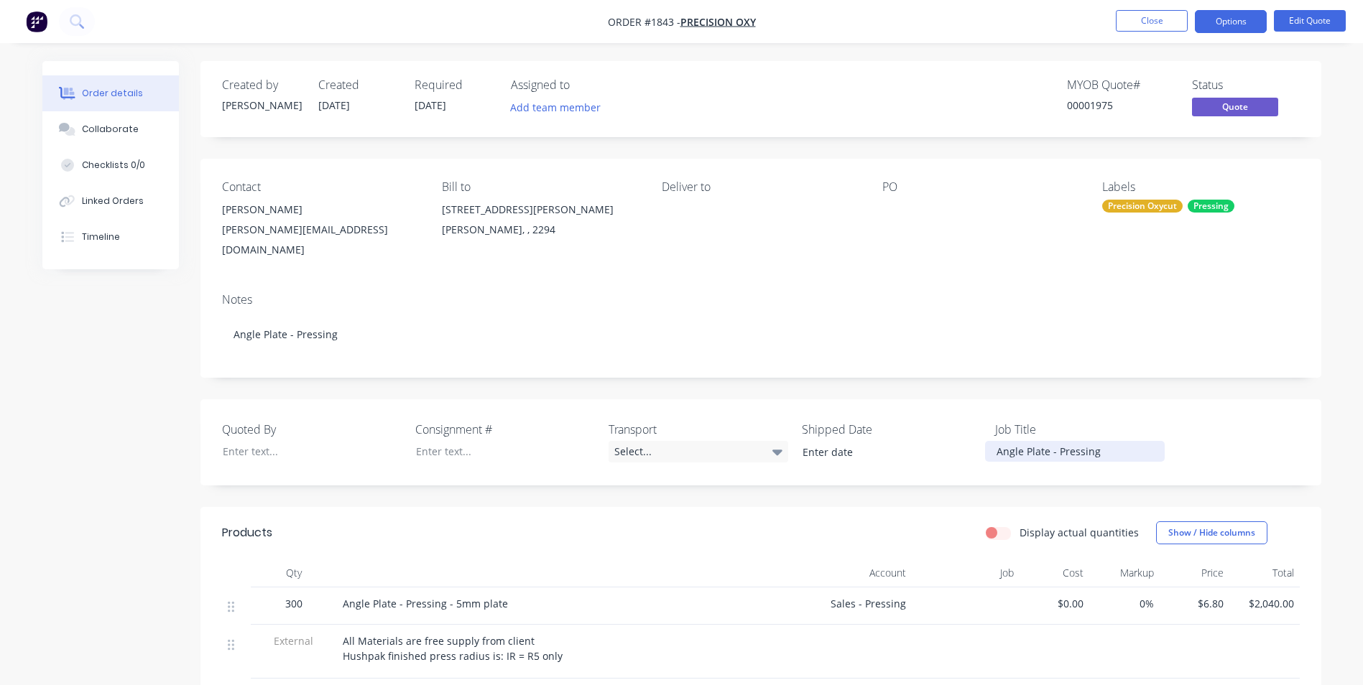
drag, startPoint x: 1100, startPoint y: 437, endPoint x: 996, endPoint y: 447, distance: 105.3
click at [996, 447] on div "Angle Plate - Pressing" at bounding box center [1075, 451] width 180 height 21
copy div "Angle Plate - Pressing"
click at [1145, 16] on button "Close" at bounding box center [1151, 21] width 72 height 22
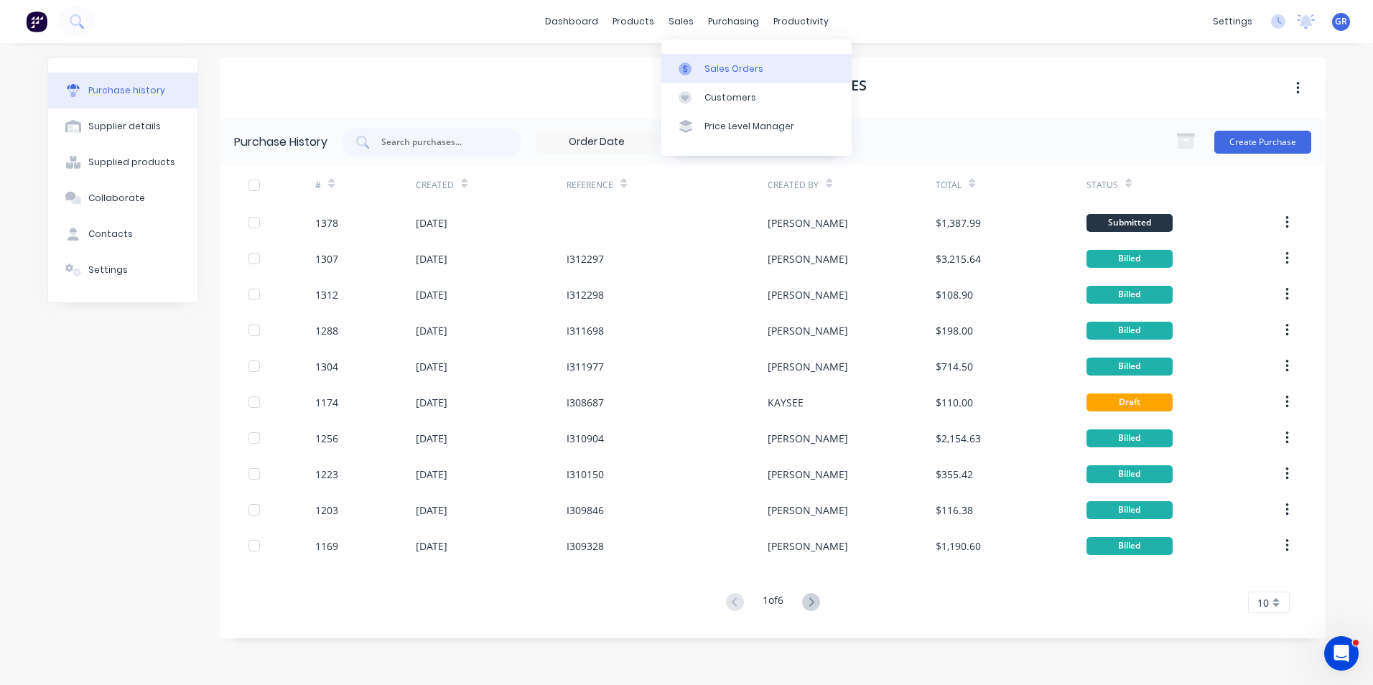
click at [734, 66] on div "Sales Orders" at bounding box center [734, 68] width 59 height 13
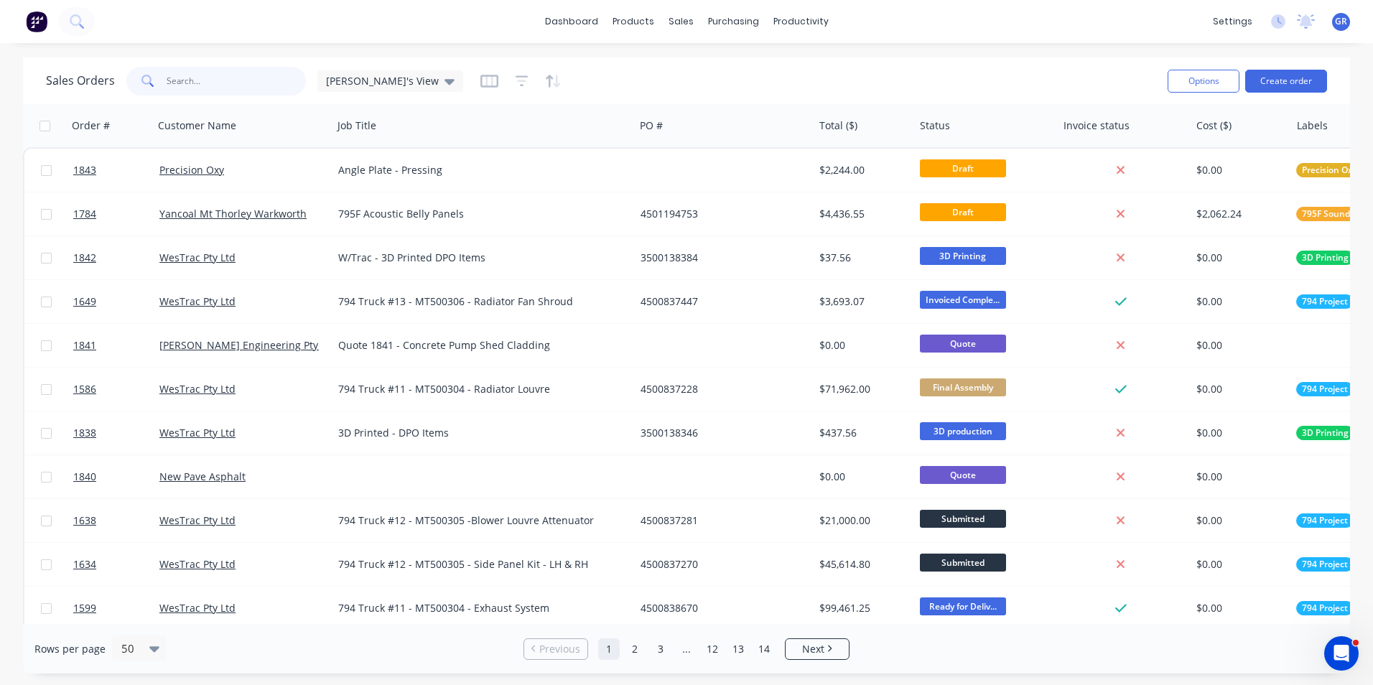
click at [170, 78] on input "text" at bounding box center [237, 81] width 140 height 29
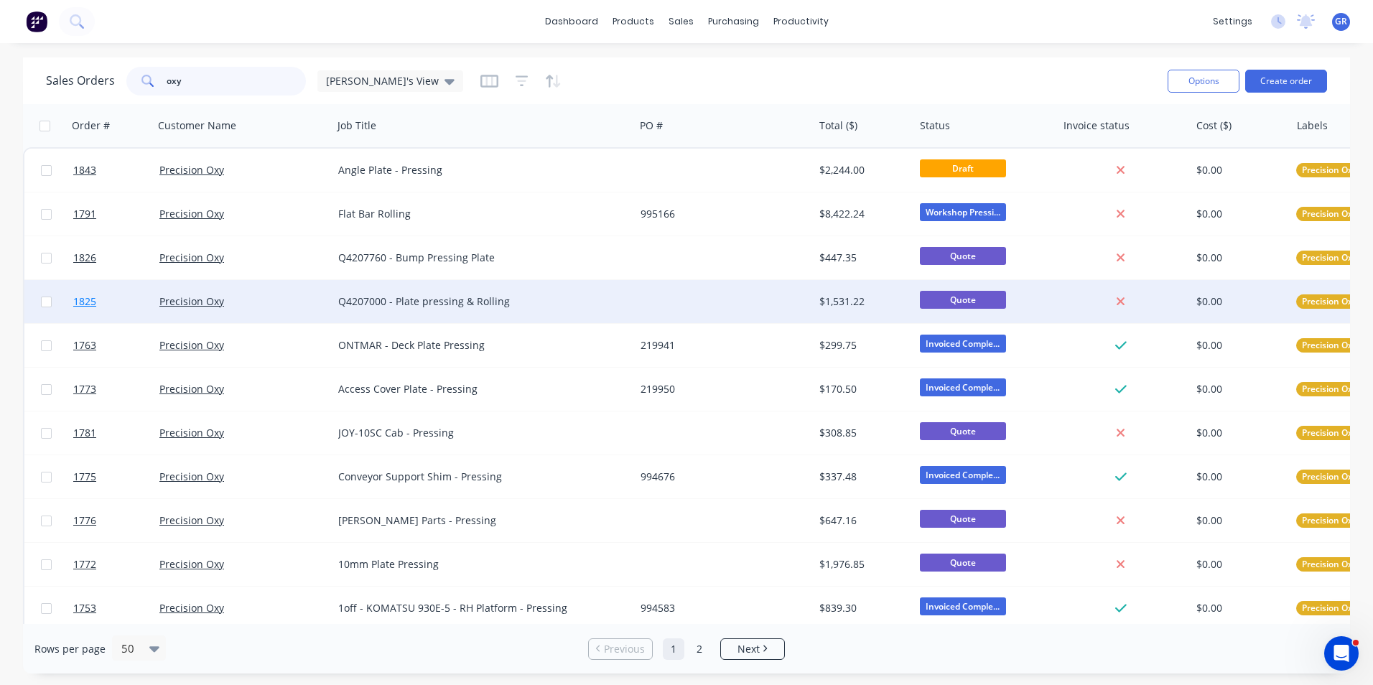
type input "oxy"
click at [85, 303] on span "1825" at bounding box center [84, 301] width 23 height 14
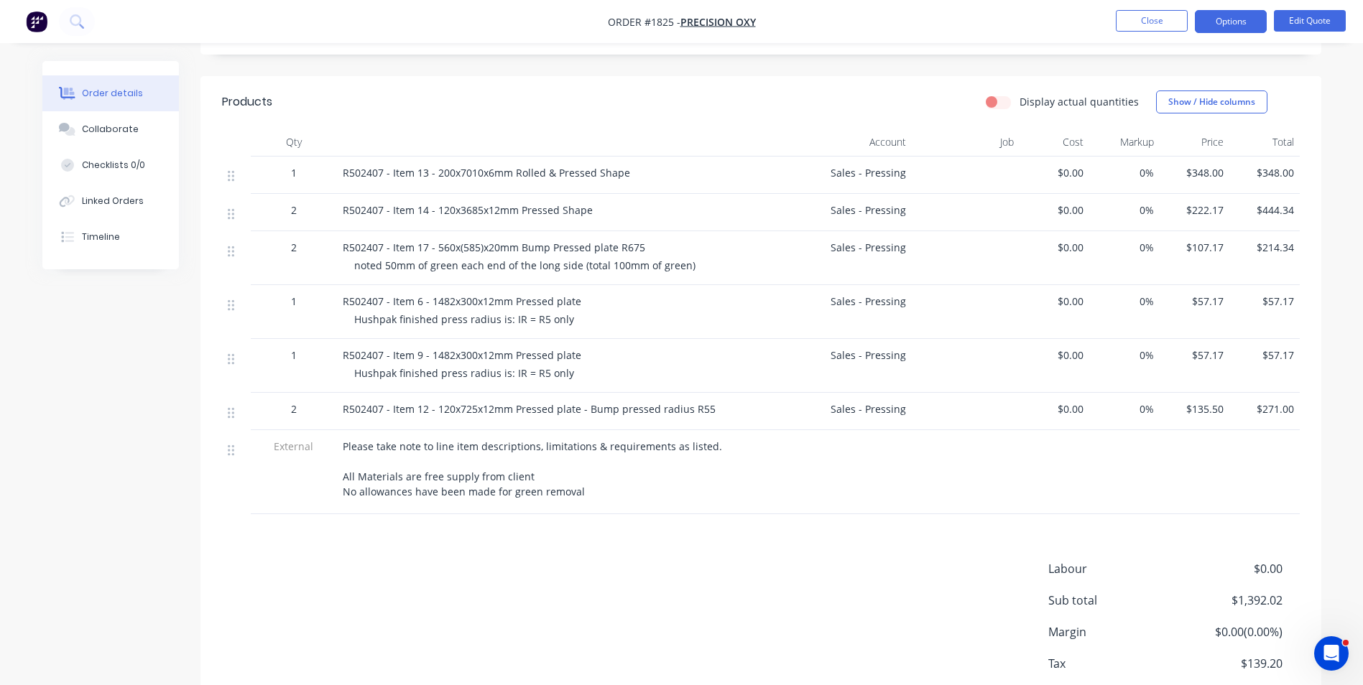
scroll to position [431, 0]
drag, startPoint x: 352, startPoint y: 372, endPoint x: 563, endPoint y: 377, distance: 211.2
click at [563, 377] on div "R502407 - Item 9 - 1482x300x12mm Pressed plate Hushpak finished press radius is…" at bounding box center [552, 365] width 431 height 54
drag, startPoint x: 563, startPoint y: 377, endPoint x: 554, endPoint y: 370, distance: 11.8
copy span "Hushpak finished press radius is: IR = R5 only"
